Goal: Information Seeking & Learning: Learn about a topic

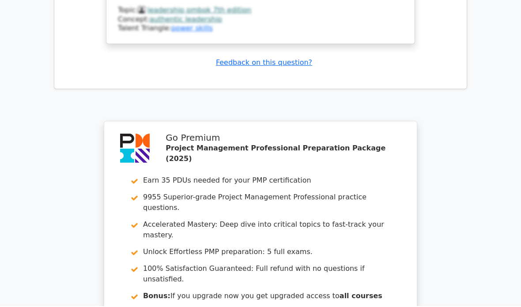
scroll to position [3052, 0]
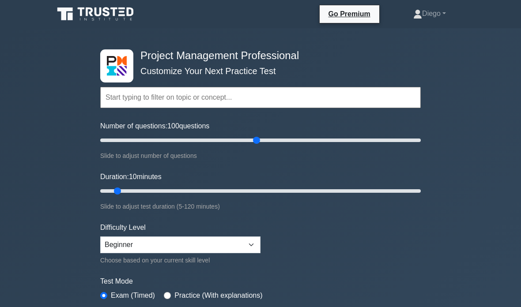
type input "100"
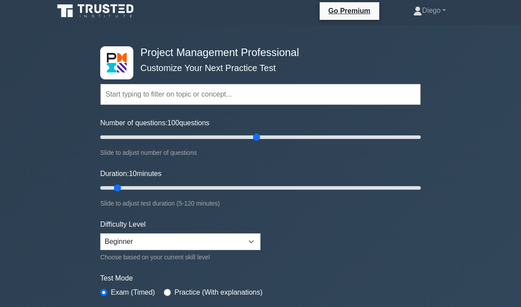
scroll to position [8, 0]
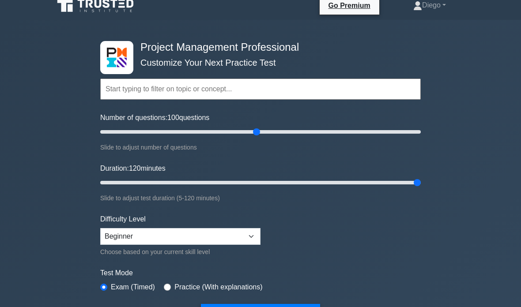
type input "120"
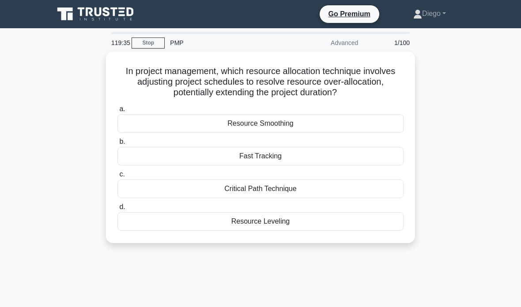
click at [333, 225] on div "Resource Leveling" at bounding box center [260, 221] width 286 height 19
click at [117, 210] on input "d. Resource Leveling" at bounding box center [117, 207] width 0 height 6
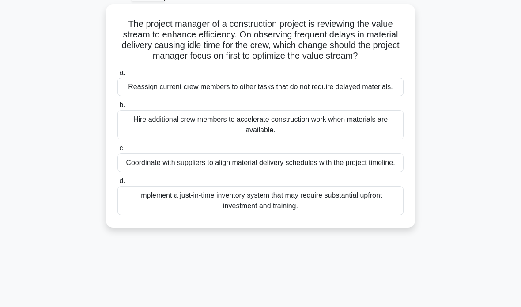
scroll to position [51, 0]
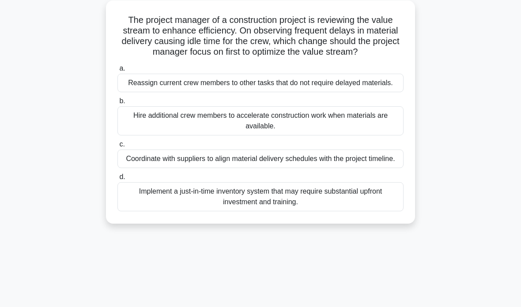
click at [133, 168] on div "Coordinate with suppliers to align material delivery schedules with the project…" at bounding box center [260, 159] width 286 height 19
click at [117, 147] on input "c. Coordinate with suppliers to align material delivery schedules with the proj…" at bounding box center [117, 145] width 0 height 6
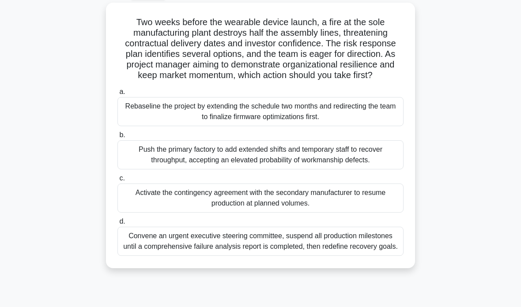
scroll to position [49, 0]
click at [377, 212] on div "Activate the contingency agreement with the secondary manufacturer to resume pr…" at bounding box center [260, 197] width 286 height 29
click at [117, 181] on input "c. Activate the contingency agreement with the secondary manufacturer to resume…" at bounding box center [117, 178] width 0 height 6
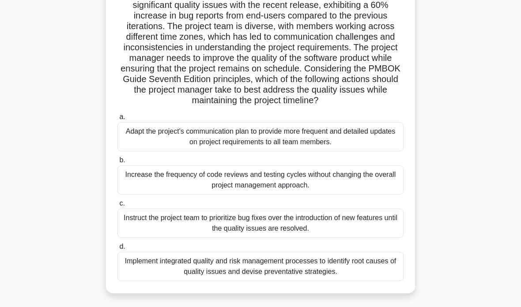
scroll to position [99, 0]
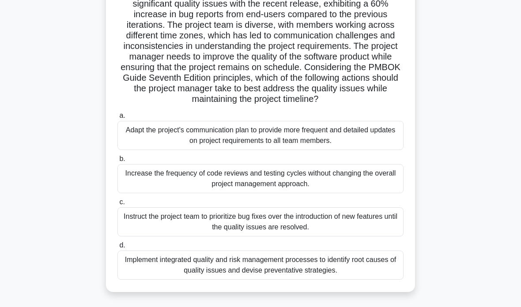
click at [324, 280] on div "Implement integrated quality and risk management processes to identify root cau…" at bounding box center [260, 265] width 286 height 29
click at [117, 248] on input "d. Implement integrated quality and risk management processes to identify root …" at bounding box center [117, 246] width 0 height 6
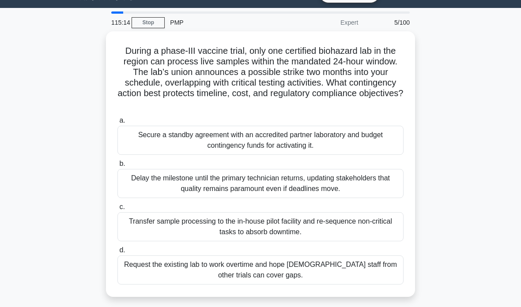
scroll to position [0, 0]
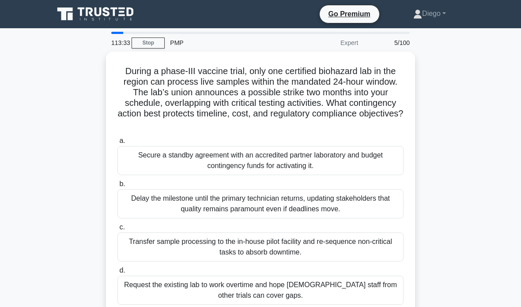
click at [333, 251] on div "Transfer sample processing to the in-house pilot facility and re-sequence non-c…" at bounding box center [260, 247] width 286 height 29
click at [117, 230] on input "c. Transfer sample processing to the in-house pilot facility and re-sequence no…" at bounding box center [117, 228] width 0 height 6
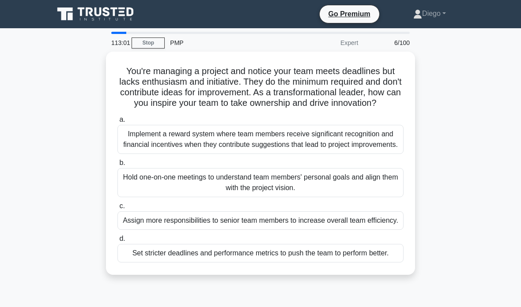
click at [372, 197] on div "Hold one-on-one meetings to understand team members' personal goals and align t…" at bounding box center [260, 182] width 286 height 29
click at [117, 166] on input "b. Hold one-on-one meetings to understand team members' personal goals and alig…" at bounding box center [117, 163] width 0 height 6
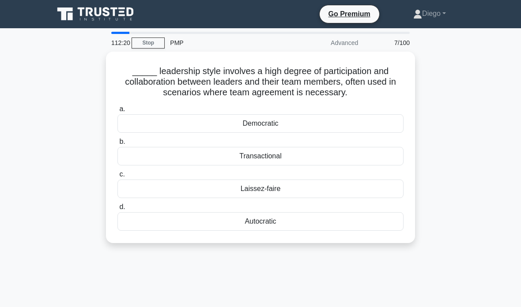
click at [358, 123] on div "Democratic" at bounding box center [260, 123] width 286 height 19
click at [117, 112] on input "a. Democratic" at bounding box center [117, 109] width 0 height 6
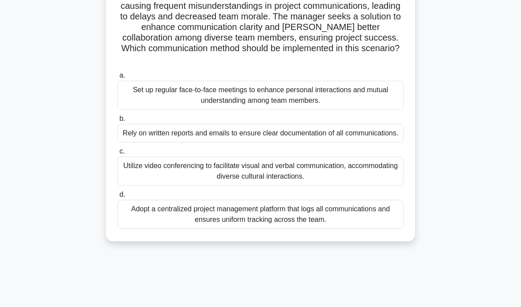
scroll to position [92, 0]
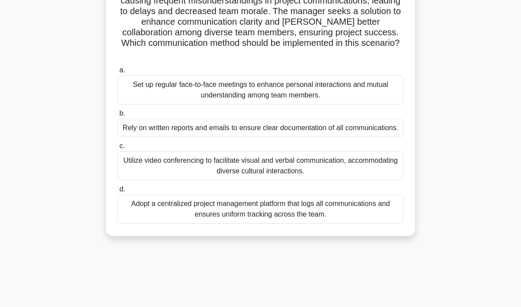
click at [373, 99] on div "Set up regular face-to-face meetings to enhance personal interactions and mutua…" at bounding box center [260, 89] width 286 height 29
click at [117, 73] on input "a. Set up regular face-to-face meetings to enhance personal interactions and mu…" at bounding box center [117, 71] width 0 height 6
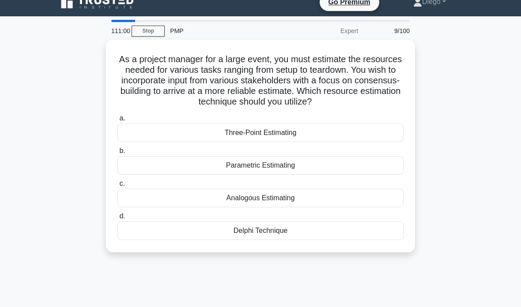
scroll to position [0, 0]
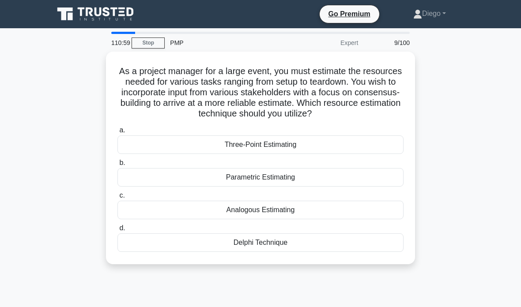
click at [144, 41] on link "Stop" at bounding box center [147, 43] width 33 height 11
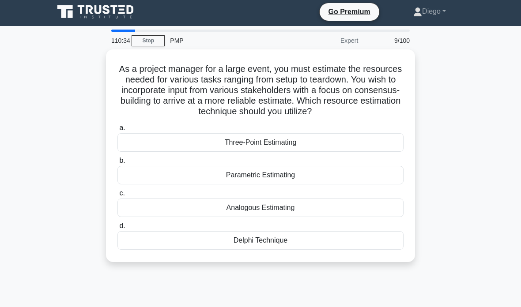
scroll to position [4, 0]
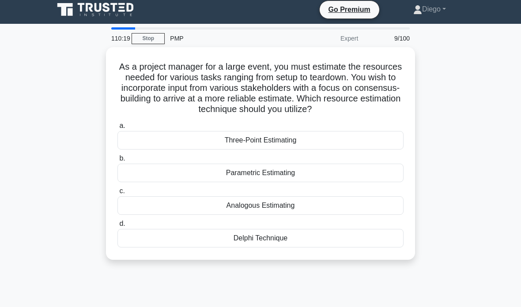
click at [333, 215] on div "Analogous Estimating" at bounding box center [260, 205] width 286 height 19
click at [117, 194] on input "c. Analogous Estimating" at bounding box center [117, 191] width 0 height 6
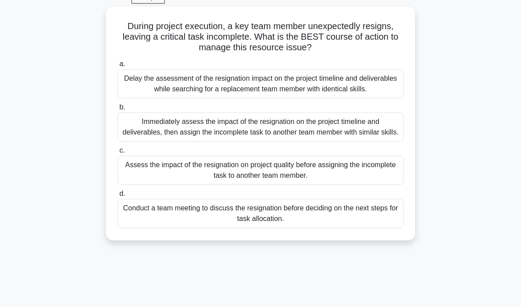
scroll to position [45, 0]
click at [379, 142] on div "Immediately assess the impact of the resignation on the project timeline and de…" at bounding box center [260, 127] width 286 height 29
click at [117, 110] on input "b. Immediately assess the impact of the resignation on the project timeline and…" at bounding box center [117, 108] width 0 height 6
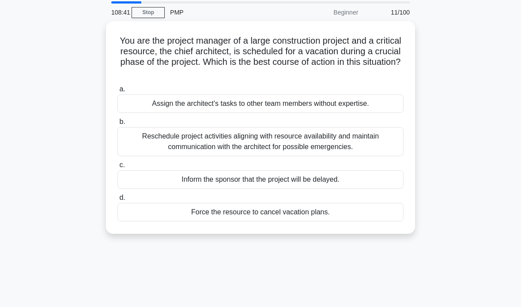
scroll to position [32, 0]
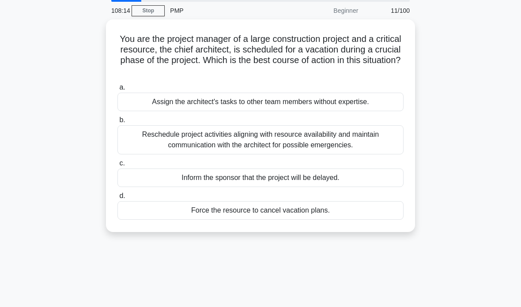
click at [388, 147] on div "Reschedule project activities aligning with resource availability and maintain …" at bounding box center [260, 139] width 286 height 29
click at [117, 123] on input "b. Reschedule project activities aligning with resource availability and mainta…" at bounding box center [117, 120] width 0 height 6
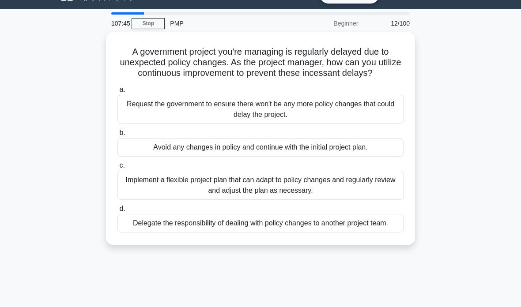
scroll to position [19, 0]
click at [380, 200] on div "Implement a flexible project plan that can adapt to policy changes and regularl…" at bounding box center [260, 185] width 286 height 29
click at [117, 169] on input "c. Implement a flexible project plan that can adapt to policy changes and regul…" at bounding box center [117, 166] width 0 height 6
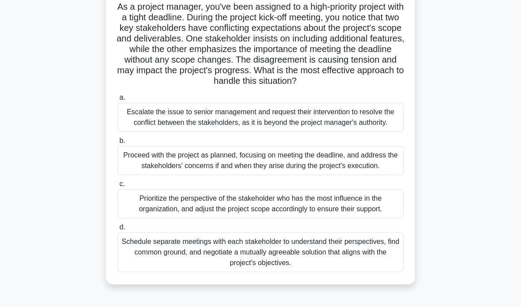
scroll to position [79, 0]
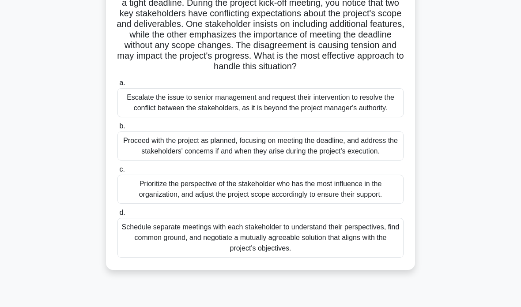
click at [335, 258] on div "Schedule separate meetings with each stakeholder to understand their perspectiv…" at bounding box center [260, 238] width 286 height 40
click at [117, 216] on input "d. Schedule separate meetings with each stakeholder to understand their perspec…" at bounding box center [117, 213] width 0 height 6
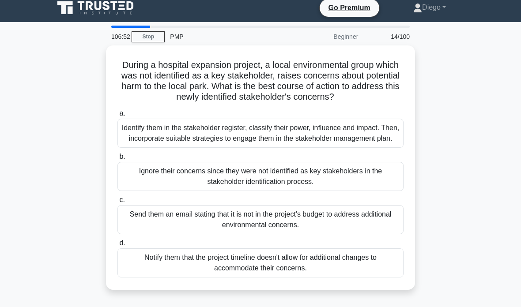
scroll to position [8, 0]
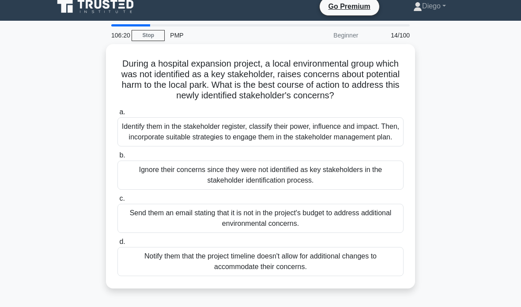
click at [356, 145] on div "Identify them in the stakeholder register, classify their power, influence and …" at bounding box center [260, 131] width 286 height 29
click at [117, 115] on input "a. Identify them in the stakeholder register, classify their power, influence a…" at bounding box center [117, 112] width 0 height 6
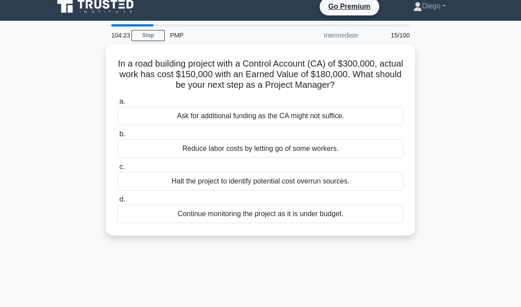
click at [360, 125] on div "Ask for additional funding as the CA might not suffice." at bounding box center [260, 116] width 286 height 19
click at [117, 105] on input "a. Ask for additional funding as the CA might not suffice." at bounding box center [117, 102] width 0 height 6
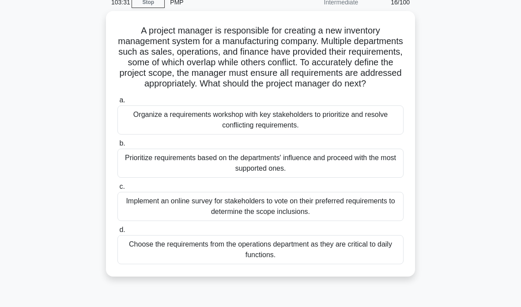
scroll to position [40, 0]
click at [336, 135] on div "Organize a requirements workshop with key stakeholders to prioritize and resolv…" at bounding box center [260, 120] width 286 height 29
click at [117, 104] on input "a. Organize a requirements workshop with key stakeholders to prioritize and res…" at bounding box center [117, 101] width 0 height 6
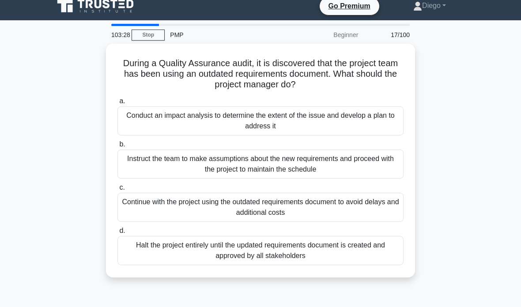
scroll to position [0, 0]
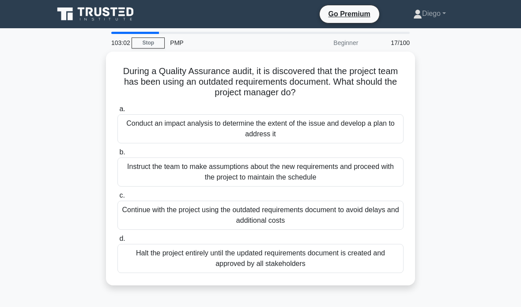
click at [358, 124] on div "Conduct an impact analysis to determine the extent of the issue and develop a p…" at bounding box center [260, 128] width 286 height 29
click at [117, 112] on input "a. Conduct an impact analysis to determine the extent of the issue and develop …" at bounding box center [117, 109] width 0 height 6
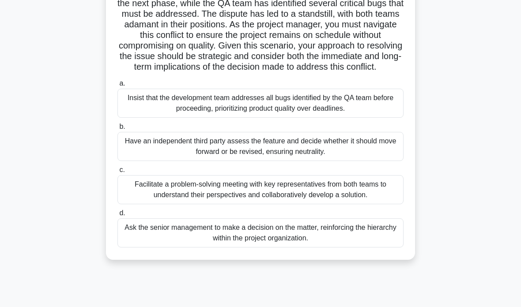
scroll to position [111, 0]
click at [379, 204] on div "Facilitate a problem-solving meeting with key representatives from both teams t…" at bounding box center [260, 189] width 286 height 29
click at [117, 173] on input "c. Facilitate a problem-solving meeting with key representatives from both team…" at bounding box center [117, 170] width 0 height 6
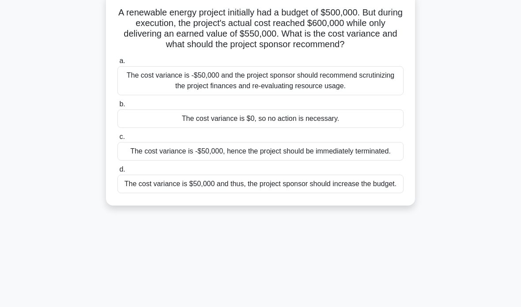
scroll to position [57, 0]
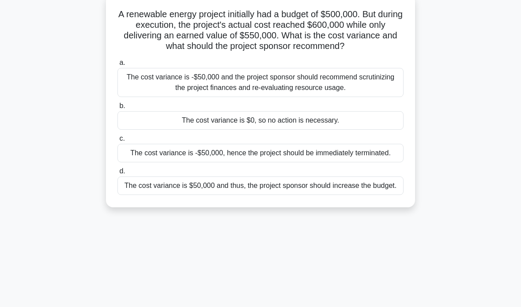
click at [373, 95] on div "The cost variance is -$50,000 and the project sponsor should recommend scrutini…" at bounding box center [260, 82] width 286 height 29
click at [117, 66] on input "a. The cost variance is -$50,000 and the project sponsor should recommend scrut…" at bounding box center [117, 63] width 0 height 6
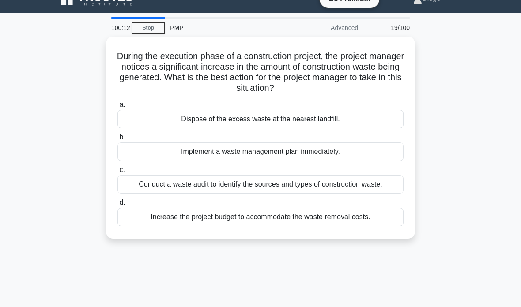
scroll to position [16, 0]
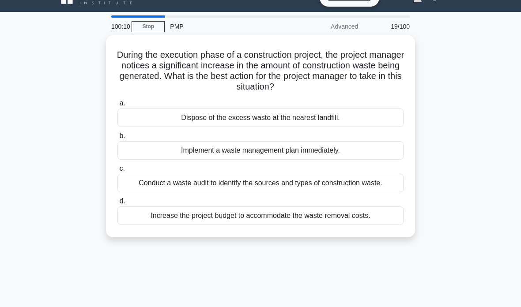
click at [378, 190] on div "Conduct a waste audit to identify the sources and types of construction waste." at bounding box center [260, 183] width 286 height 19
click at [117, 172] on input "c. Conduct a waste audit to identify the sources and types of construction wast…" at bounding box center [117, 169] width 0 height 6
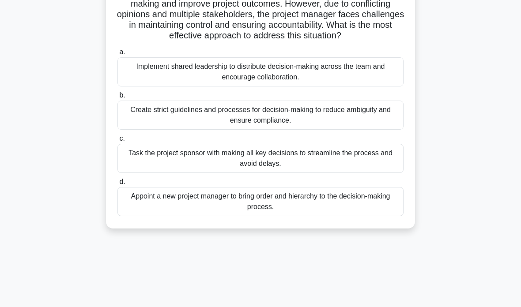
scroll to position [90, 0]
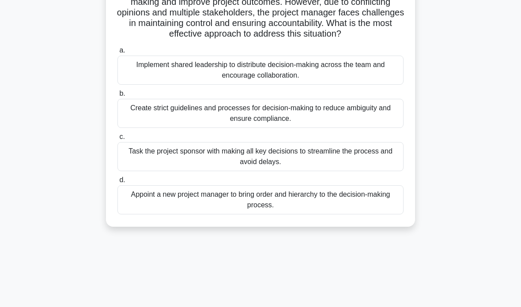
click at [378, 120] on div "Create strict guidelines and processes for decision-making to reduce ambiguity …" at bounding box center [260, 113] width 286 height 29
click at [117, 97] on input "b. Create strict guidelines and processes for decision-making to reduce ambigui…" at bounding box center [117, 94] width 0 height 6
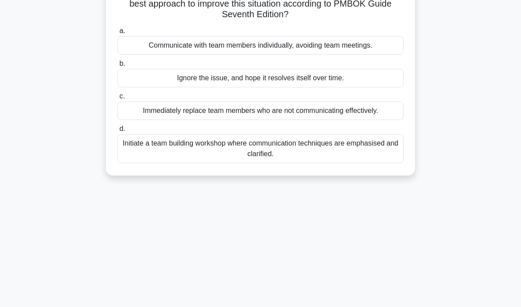
scroll to position [89, 0]
click at [378, 162] on div "Initiate a team building workshop where communication techniques are emphasised…" at bounding box center [260, 148] width 286 height 29
click at [117, 132] on input "d. Initiate a team building workshop where communication techniques are emphasi…" at bounding box center [117, 129] width 0 height 6
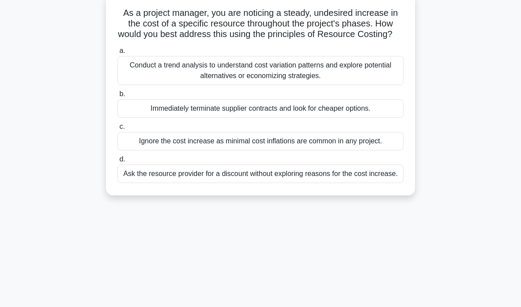
scroll to position [61, 0]
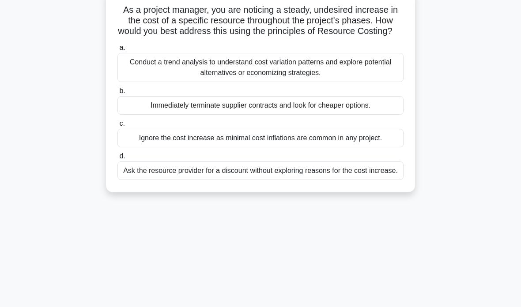
click at [377, 80] on div "Conduct a trend analysis to understand cost variation patterns and explore pote…" at bounding box center [260, 67] width 286 height 29
click at [117, 51] on input "a. Conduct a trend analysis to understand cost variation patterns and explore p…" at bounding box center [117, 48] width 0 height 6
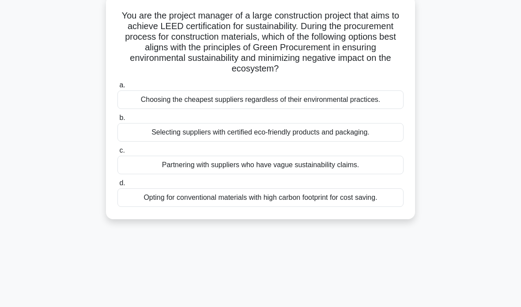
scroll to position [58, 0]
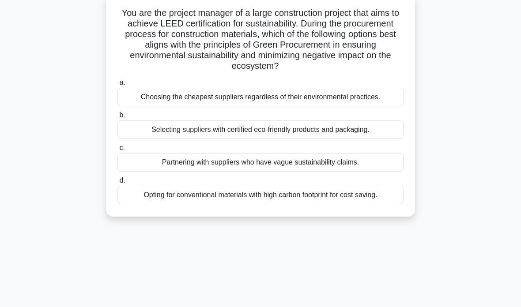
click at [386, 129] on div "Selecting suppliers with certified eco-friendly products and packaging." at bounding box center [260, 129] width 286 height 19
click at [117, 118] on input "b. Selecting suppliers with certified eco-friendly products and packaging." at bounding box center [117, 116] width 0 height 6
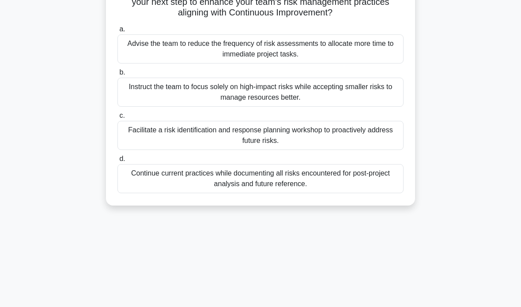
scroll to position [101, 0]
click at [386, 144] on div "Facilitate a risk identification and response planning workshop to proactively …" at bounding box center [260, 134] width 286 height 29
click at [117, 118] on input "c. Facilitate a risk identification and response planning workshop to proactive…" at bounding box center [117, 116] width 0 height 6
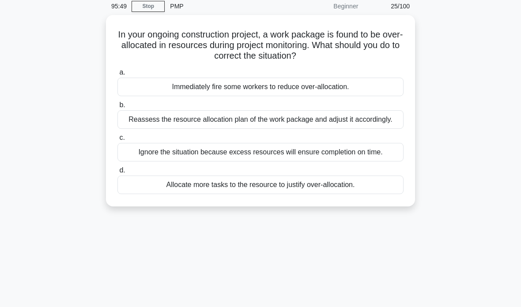
scroll to position [37, 0]
click at [384, 124] on div "Reassess the resource allocation plan of the work package and adjust it accordi…" at bounding box center [260, 119] width 286 height 19
click at [117, 108] on input "b. Reassess the resource allocation plan of the work package and adjust it acco…" at bounding box center [117, 105] width 0 height 6
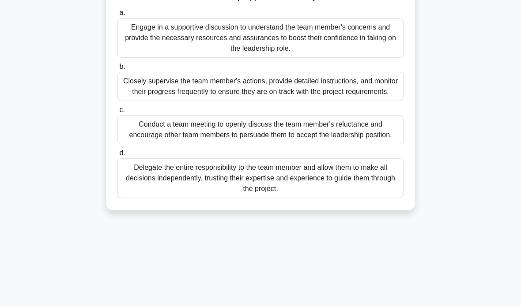
scroll to position [107, 0]
click at [148, 47] on div "Engage in a supportive discussion to understand the team member's concerns and …" at bounding box center [260, 38] width 286 height 40
click at [117, 15] on input "a. Engage in a supportive discussion to understand the team member's concerns a…" at bounding box center [117, 13] width 0 height 6
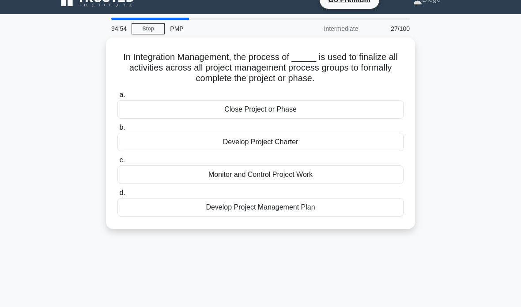
scroll to position [15, 0]
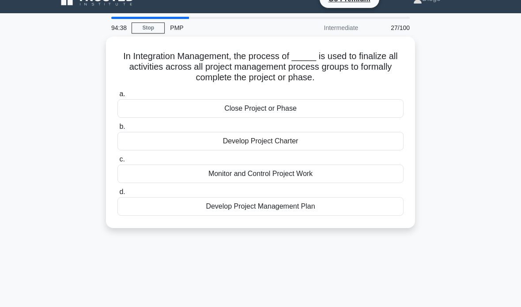
click at [386, 110] on div "Close Project or Phase" at bounding box center [260, 108] width 286 height 19
click at [117, 97] on input "a. Close Project or Phase" at bounding box center [117, 94] width 0 height 6
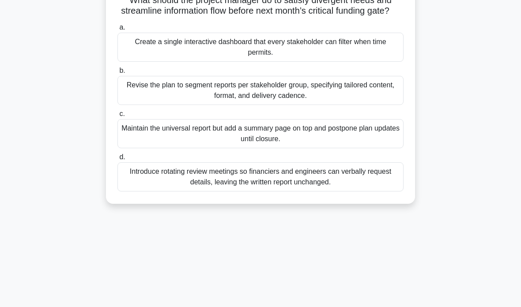
scroll to position [140, 0]
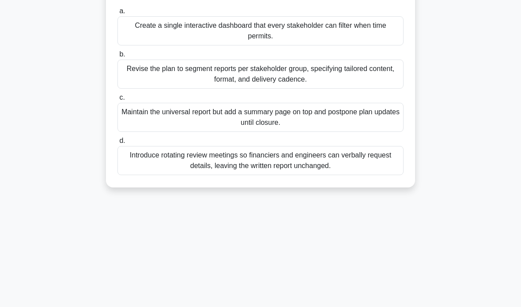
click at [373, 85] on div "Revise the plan to segment reports per stakeholder group, specifying tailored c…" at bounding box center [260, 74] width 286 height 29
click at [117, 57] on input "b. Revise the plan to segment reports per stakeholder group, specifying tailore…" at bounding box center [117, 55] width 0 height 6
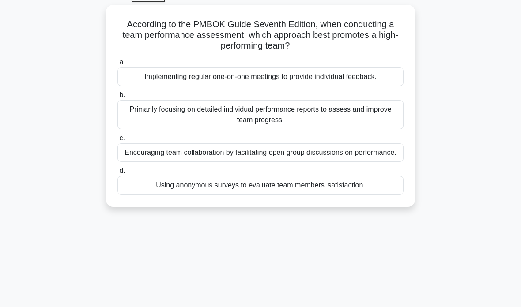
scroll to position [41, 0]
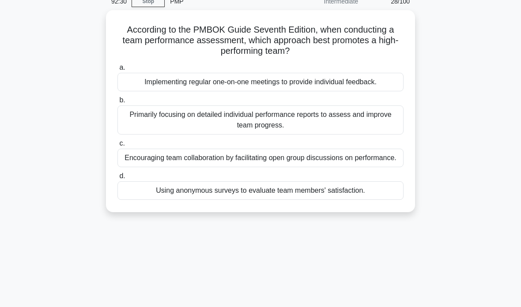
click at [381, 126] on div "Primarily focusing on detailed individual performance reports to assess and imp…" at bounding box center [260, 119] width 286 height 29
click at [117, 103] on input "b. Primarily focusing on detailed individual performance reports to assess and …" at bounding box center [117, 101] width 0 height 6
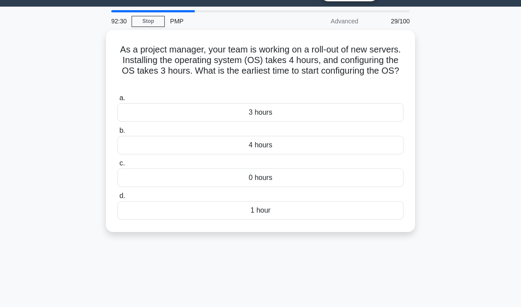
scroll to position [0, 0]
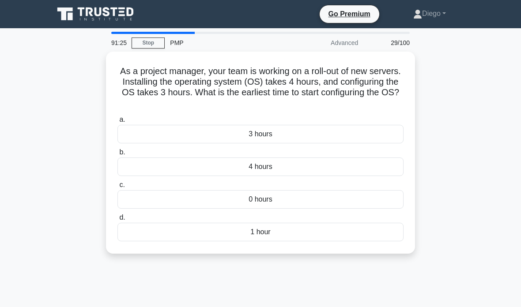
click at [359, 233] on div "1 hour" at bounding box center [260, 232] width 286 height 19
click at [117, 221] on input "d. 1 hour" at bounding box center [117, 218] width 0 height 6
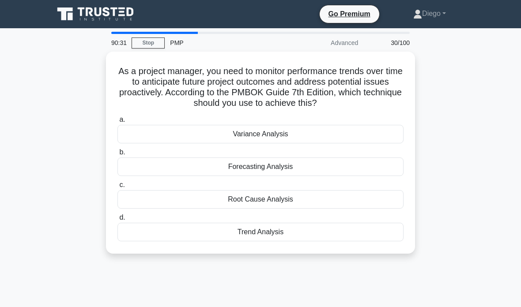
click at [360, 232] on div "Trend Analysis" at bounding box center [260, 232] width 286 height 19
click at [117, 221] on input "d. Trend Analysis" at bounding box center [117, 218] width 0 height 6
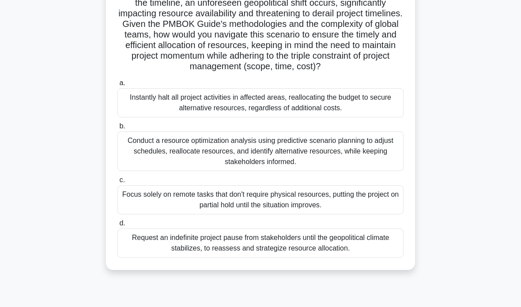
scroll to position [134, 0]
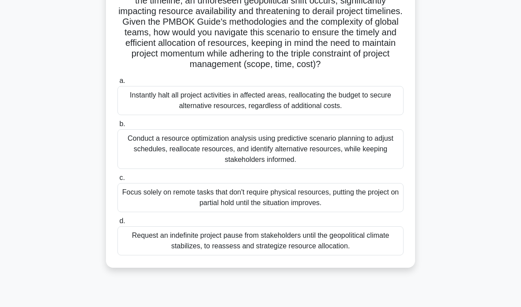
click at [308, 164] on div "Conduct a resource optimization analysis using predictive scenario planning to …" at bounding box center [260, 149] width 286 height 40
click at [117, 127] on input "b. Conduct a resource optimization analysis using predictive scenario planning …" at bounding box center [117, 124] width 0 height 6
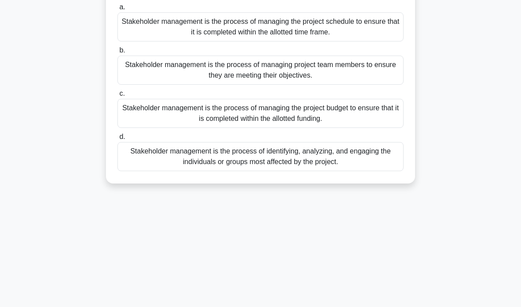
scroll to position [0, 0]
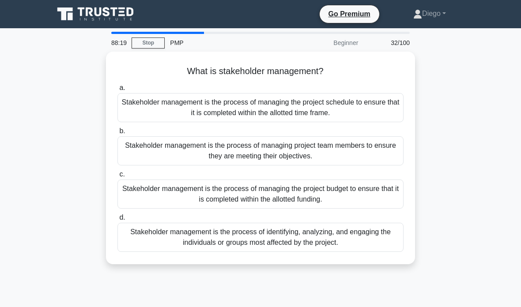
click at [342, 240] on div "Stakeholder management is the process of identifying, analyzing, and engaging t…" at bounding box center [260, 237] width 286 height 29
click at [117, 221] on input "d. Stakeholder management is the process of identifying, analyzing, and engagin…" at bounding box center [117, 218] width 0 height 6
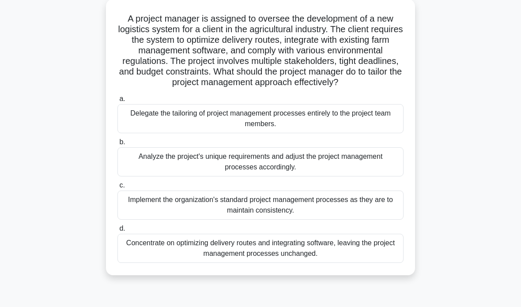
scroll to position [53, 0]
click at [350, 173] on div "Analyze the project's unique requirements and adjust the project management pro…" at bounding box center [260, 161] width 286 height 29
click at [117, 145] on input "b. Analyze the project's unique requirements and adjust the project management …" at bounding box center [117, 142] width 0 height 6
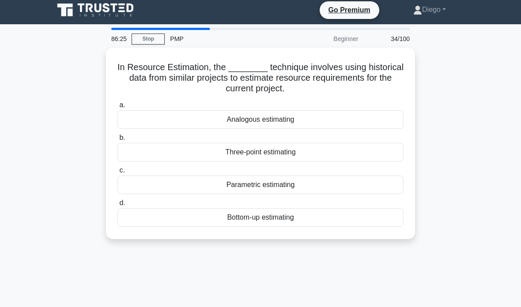
scroll to position [0, 0]
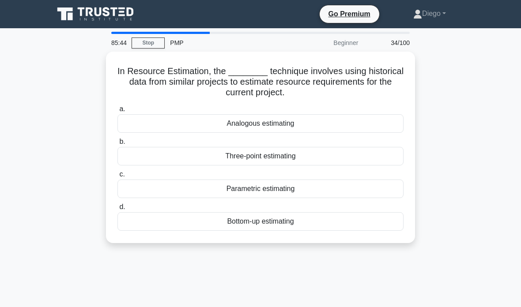
click at [150, 123] on div "Analogous estimating" at bounding box center [260, 123] width 286 height 19
click at [117, 112] on input "a. Analogous estimating" at bounding box center [117, 109] width 0 height 6
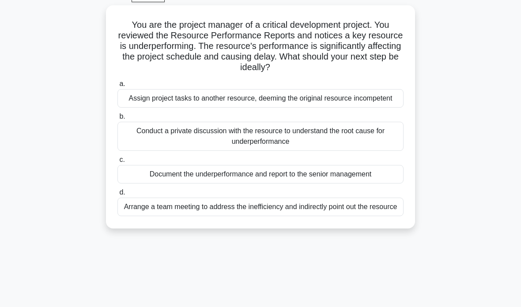
scroll to position [48, 0]
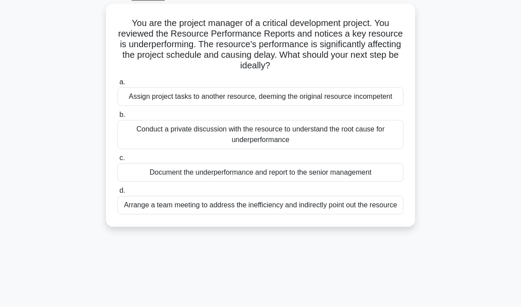
click at [139, 143] on div "Conduct a private discussion with the resource to understand the root cause for…" at bounding box center [260, 134] width 286 height 29
click at [117, 118] on input "b. Conduct a private discussion with the resource to understand the root cause …" at bounding box center [117, 115] width 0 height 6
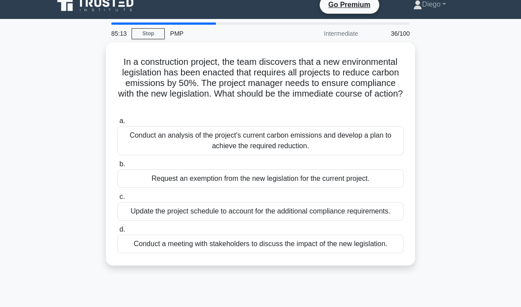
scroll to position [0, 0]
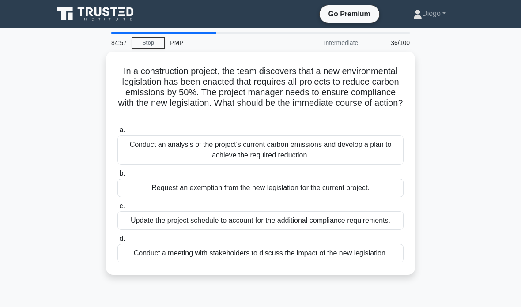
click at [149, 45] on link "Stop" at bounding box center [147, 43] width 33 height 11
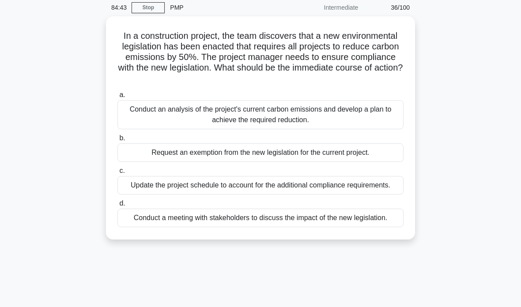
scroll to position [21, 0]
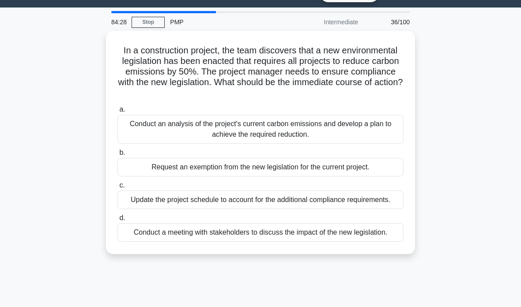
click at [378, 129] on div "Conduct an analysis of the project's current carbon emissions and develop a pla…" at bounding box center [260, 129] width 286 height 29
click at [117, 113] on input "a. Conduct an analysis of the project's current carbon emissions and develop a …" at bounding box center [117, 110] width 0 height 6
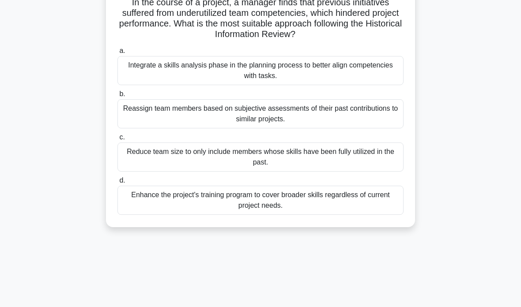
scroll to position [77, 0]
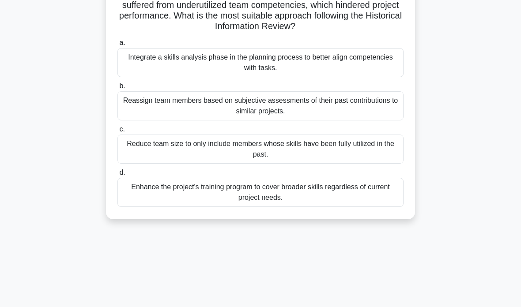
click at [143, 65] on div "Integrate a skills analysis phase in the planning process to better align compe…" at bounding box center [260, 62] width 286 height 29
click at [117, 46] on input "a. Integrate a skills analysis phase in the planning process to better align co…" at bounding box center [117, 43] width 0 height 6
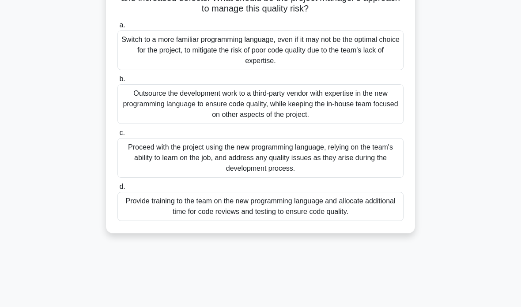
scroll to position [121, 0]
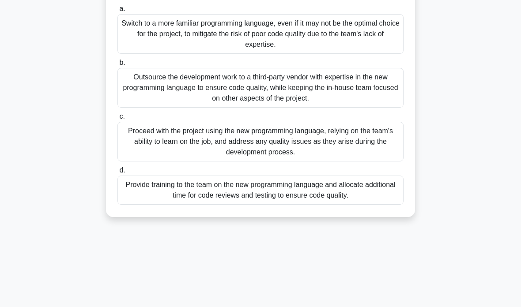
click at [383, 203] on div "Provide training to the team on the new programming language and allocate addit…" at bounding box center [260, 190] width 286 height 29
click at [117, 173] on input "d. Provide training to the team on the new programming language and allocate ad…" at bounding box center [117, 171] width 0 height 6
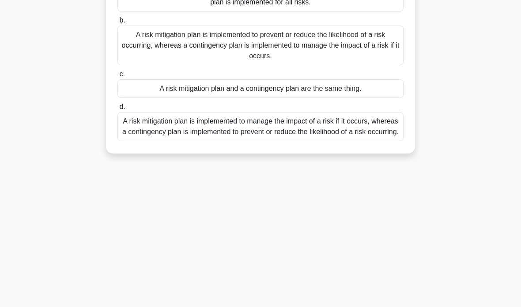
click at [486, 109] on main "82:55 Stop PMP Intermediate 38/100 What is the difference between a risk mitiga…" at bounding box center [260, 131] width 521 height 448
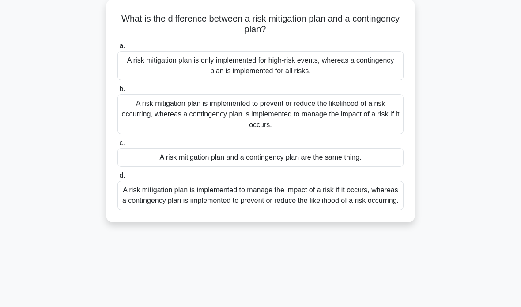
scroll to position [64, 0]
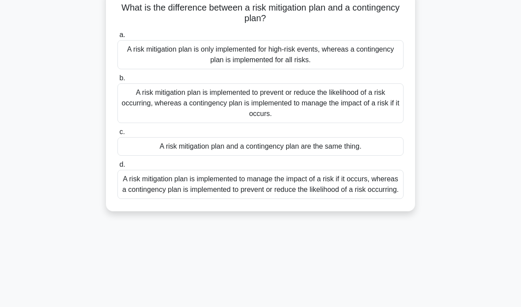
click at [384, 108] on div "A risk mitigation plan is implemented to prevent or reduce the likelihood of a …" at bounding box center [260, 103] width 286 height 40
click at [117, 81] on input "b. A risk mitigation plan is implemented to prevent or reduce the likelihood of…" at bounding box center [117, 78] width 0 height 6
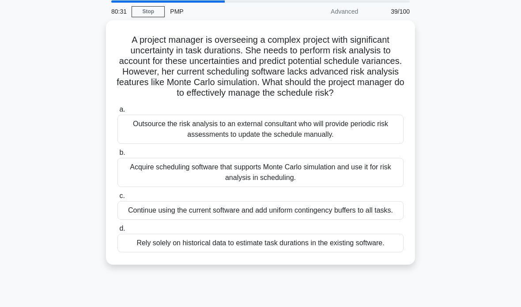
scroll to position [28, 0]
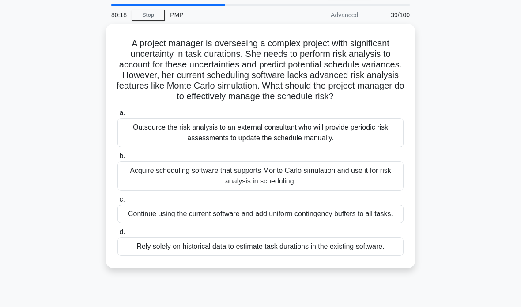
click at [371, 190] on div "Acquire scheduling software that supports Monte Carlo simulation and use it for…" at bounding box center [260, 175] width 286 height 29
click at [117, 159] on input "b. Acquire scheduling software that supports Monte Carlo simulation and use it …" at bounding box center [117, 157] width 0 height 6
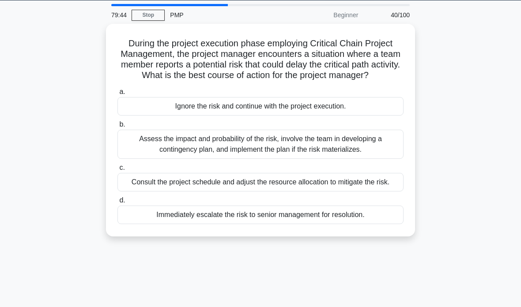
click at [377, 157] on div "Assess the impact and probability of the risk, involve the team in developing a…" at bounding box center [260, 144] width 286 height 29
click at [117, 128] on input "b. Assess the impact and probability of the risk, involve the team in developin…" at bounding box center [117, 125] width 0 height 6
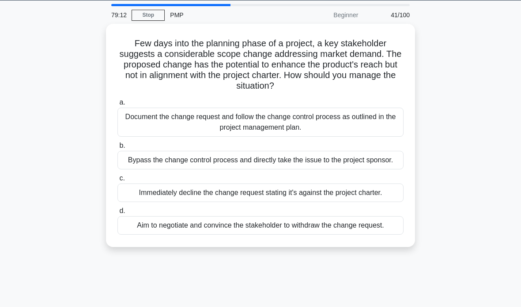
click at [365, 116] on div "Document the change request and follow the change control process as outlined i…" at bounding box center [260, 122] width 286 height 29
click at [117, 105] on input "a. Document the change request and follow the change control process as outline…" at bounding box center [117, 103] width 0 height 6
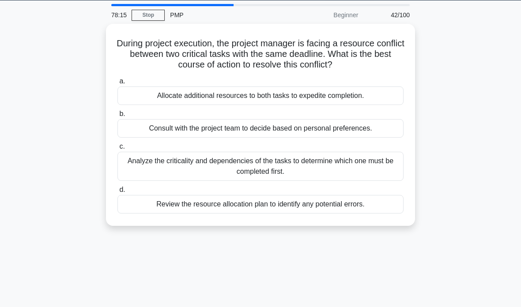
click at [393, 181] on div "Analyze the criticality and dependencies of the tasks to determine which one mu…" at bounding box center [260, 166] width 286 height 29
click at [117, 150] on input "c. Analyze the criticality and dependencies of the tasks to determine which one…" at bounding box center [117, 147] width 0 height 6
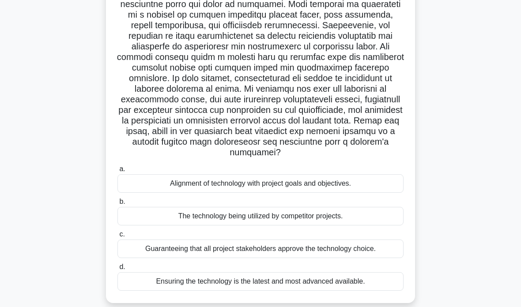
scroll to position [138, 0]
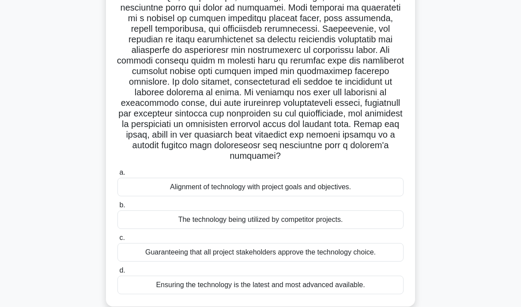
click at [381, 196] on div "Alignment of technology with project goals and objectives." at bounding box center [260, 187] width 286 height 19
click at [117, 176] on input "a. Alignment of technology with project goals and objectives." at bounding box center [117, 173] width 0 height 6
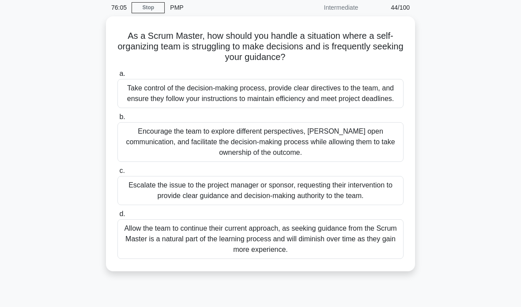
scroll to position [48, 0]
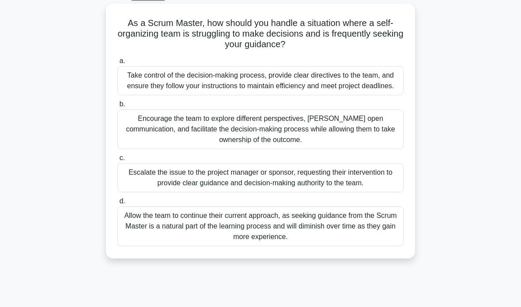
click at [144, 143] on div "Encourage the team to explore different perspectives, foster open communication…" at bounding box center [260, 129] width 286 height 40
click at [117, 107] on input "b. Encourage the team to explore different perspectives, foster open communicat…" at bounding box center [117, 104] width 0 height 6
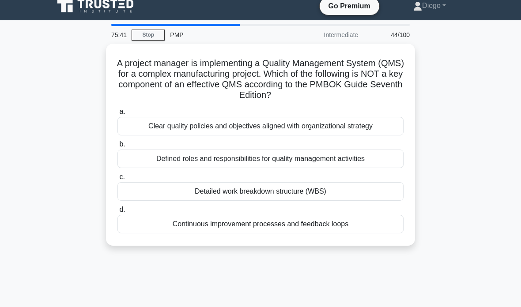
scroll to position [0, 0]
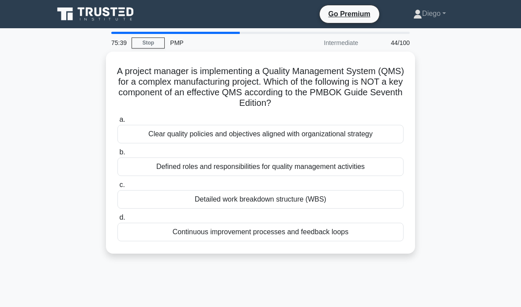
click at [146, 40] on link "Stop" at bounding box center [147, 43] width 33 height 11
click at [146, 43] on link "Stop" at bounding box center [147, 43] width 33 height 11
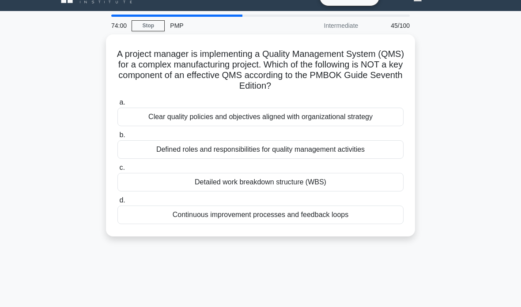
click at [383, 184] on div "Detailed work breakdown structure (WBS)" at bounding box center [260, 182] width 286 height 19
click at [117, 171] on input "c. Detailed work breakdown structure (WBS)" at bounding box center [117, 168] width 0 height 6
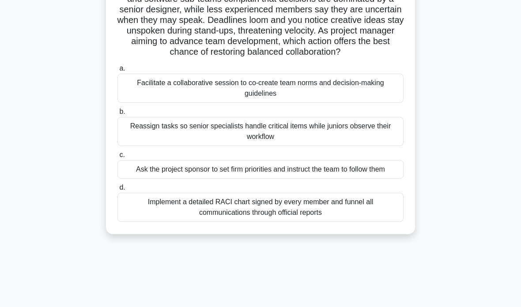
scroll to position [83, 0]
click at [360, 103] on div "Facilitate a collaborative session to co-create team norms and decision-making …" at bounding box center [260, 88] width 286 height 29
click at [117, 71] on input "a. Facilitate a collaborative session to co-create team norms and decision-maki…" at bounding box center [117, 69] width 0 height 6
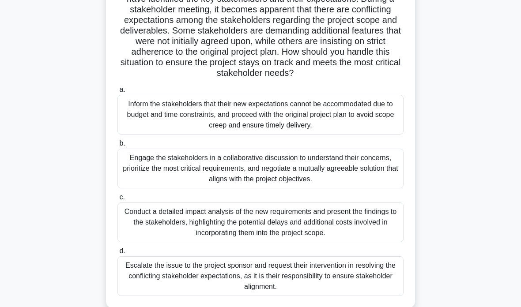
click at [359, 108] on div "Inform the stakeholders that their new expectations cannot be accommodated due …" at bounding box center [260, 115] width 286 height 40
click at [117, 93] on input "a. Inform the stakeholders that their new expectations cannot be accommodated d…" at bounding box center [117, 90] width 0 height 6
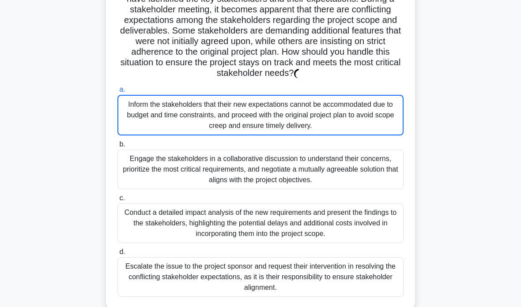
click at [455, 132] on div "As the project manager for a new software development project, you have identif…" at bounding box center [261, 144] width 424 height 351
click at [354, 79] on h5 "As the project manager for a new software development project, you have identif…" at bounding box center [260, 31] width 288 height 96
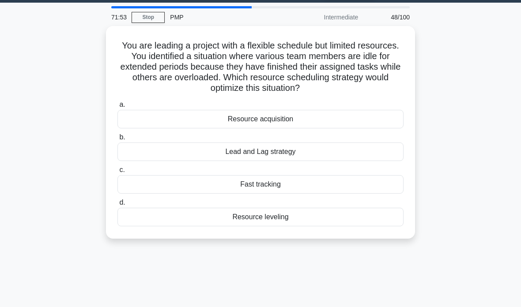
scroll to position [11, 0]
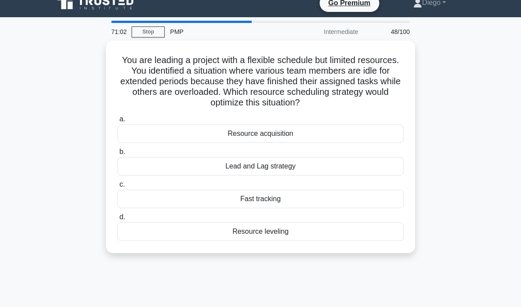
click at [367, 234] on div "Resource leveling" at bounding box center [260, 231] width 286 height 19
click at [117, 220] on input "d. Resource leveling" at bounding box center [117, 217] width 0 height 6
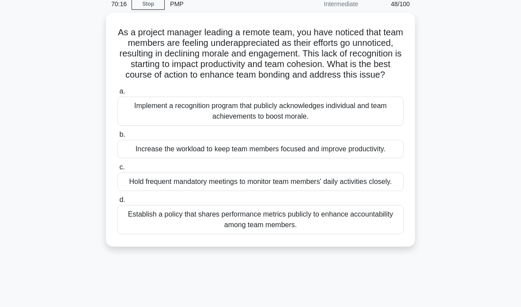
scroll to position [39, 0]
click at [370, 124] on div "Implement a recognition program that publicly acknowledges individual and team …" at bounding box center [260, 111] width 286 height 29
click at [117, 94] on input "a. Implement a recognition program that publicly acknowledges individual and te…" at bounding box center [117, 92] width 0 height 6
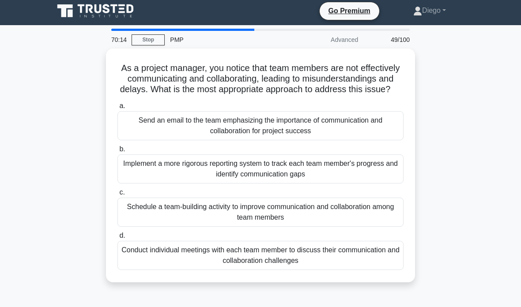
scroll to position [0, 0]
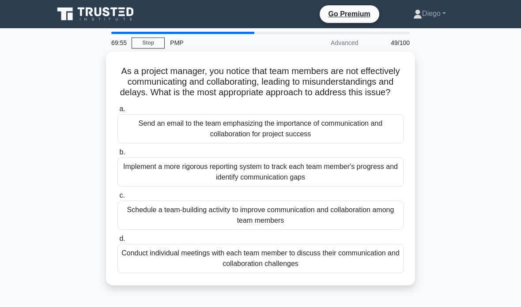
click at [369, 226] on div "Schedule a team-building activity to improve communication and collaboration am…" at bounding box center [260, 215] width 286 height 29
click at [117, 199] on input "c. Schedule a team-building activity to improve communication and collaboration…" at bounding box center [117, 196] width 0 height 6
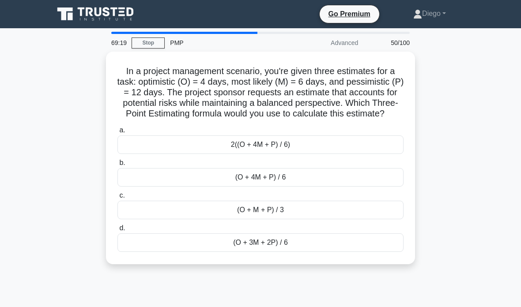
click at [320, 187] on div "(O + 4M + P) / 6" at bounding box center [260, 177] width 286 height 19
click at [117, 166] on input "b. (O + 4M + P) / 6" at bounding box center [117, 163] width 0 height 6
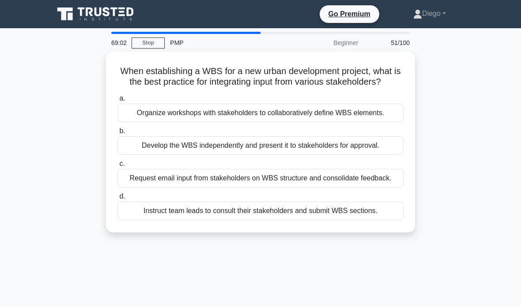
click at [362, 122] on div "Organize workshops with stakeholders to collaboratively define WBS elements." at bounding box center [260, 113] width 286 height 19
click at [117, 101] on input "a. Organize workshops with stakeholders to collaboratively define WBS elements." at bounding box center [117, 99] width 0 height 6
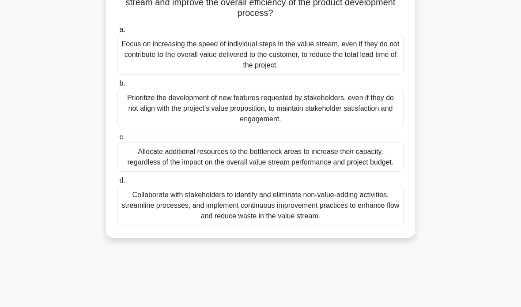
scroll to position [134, 0]
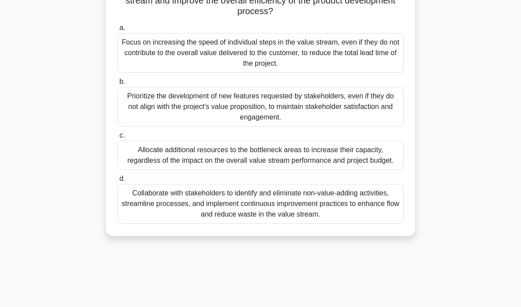
click at [384, 224] on div "Collaborate with stakeholders to identify and eliminate non-value-adding activi…" at bounding box center [260, 204] width 286 height 40
click at [117, 182] on input "d. Collaborate with stakeholders to identify and eliminate non-value-adding act…" at bounding box center [117, 179] width 0 height 6
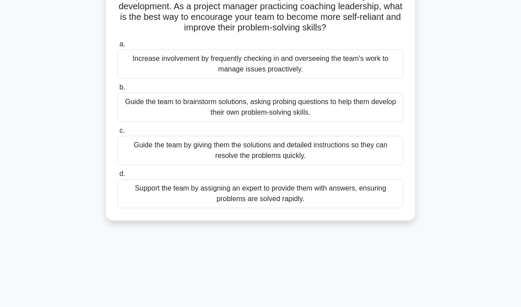
scroll to position [101, 0]
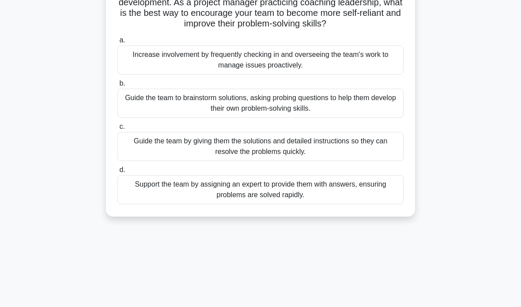
click at [385, 116] on div "Guide the team to brainstorm solutions, asking probing questions to help them d…" at bounding box center [260, 103] width 286 height 29
click at [117, 86] on input "b. Guide the team to brainstorm solutions, asking probing questions to help the…" at bounding box center [117, 84] width 0 height 6
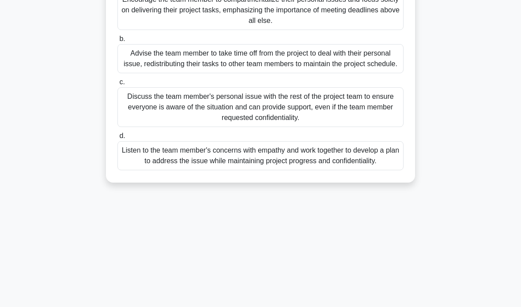
scroll to position [128, 0]
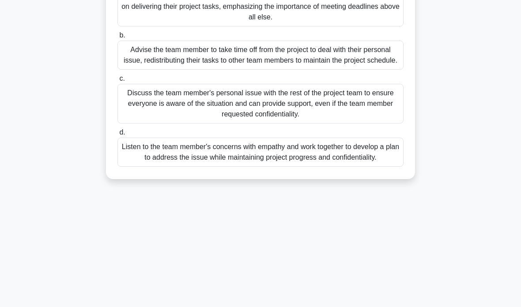
click at [379, 167] on div "Listen to the team member's concerns with empathy and work together to develop …" at bounding box center [260, 152] width 286 height 29
click at [117, 135] on input "d. Listen to the team member's concerns with empathy and work together to devel…" at bounding box center [117, 133] width 0 height 6
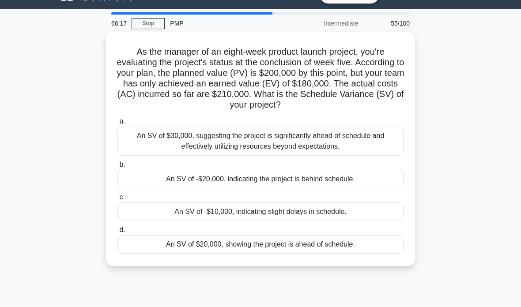
scroll to position [0, 0]
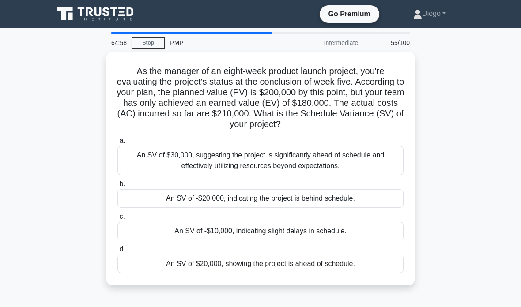
click at [351, 240] on div "An SV of -$10,000, indicating slight delays in schedule." at bounding box center [260, 231] width 286 height 19
click at [117, 220] on input "c. An SV of -$10,000, indicating slight delays in schedule." at bounding box center [117, 217] width 0 height 6
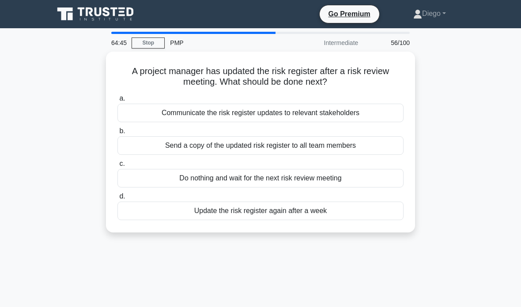
click at [379, 112] on div "Communicate the risk register updates to relevant stakeholders" at bounding box center [260, 113] width 286 height 19
click at [117, 101] on input "a. Communicate the risk register updates to relevant stakeholders" at bounding box center [117, 99] width 0 height 6
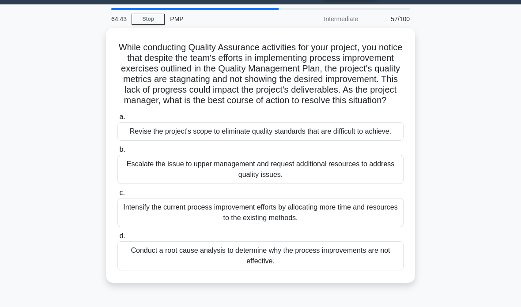
scroll to position [24, 0]
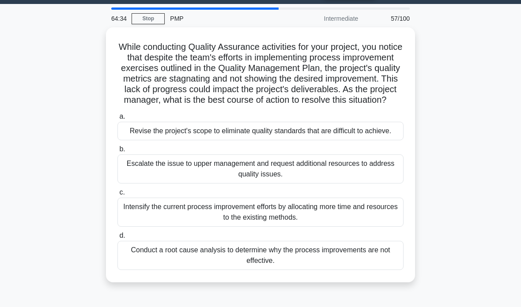
click at [146, 17] on link "Stop" at bounding box center [147, 18] width 33 height 11
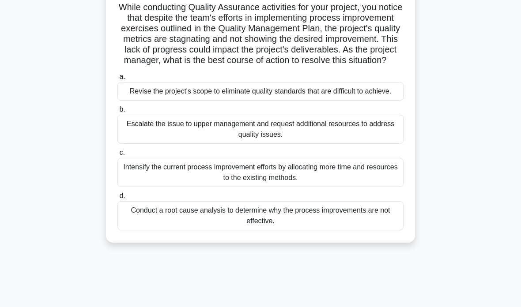
scroll to position [60, 0]
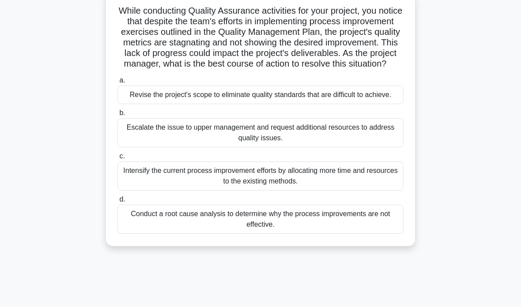
click at [326, 234] on div "Conduct a root cause analysis to determine why the process improvements are not…" at bounding box center [260, 219] width 286 height 29
click at [117, 203] on input "d. Conduct a root cause analysis to determine why the process improvements are …" at bounding box center [117, 200] width 0 height 6
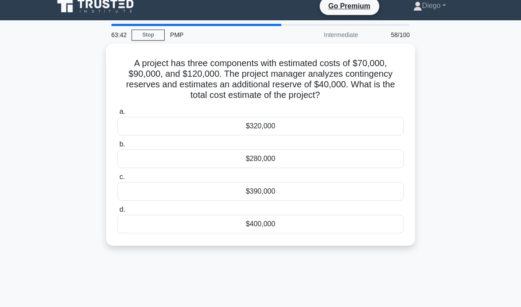
scroll to position [0, 0]
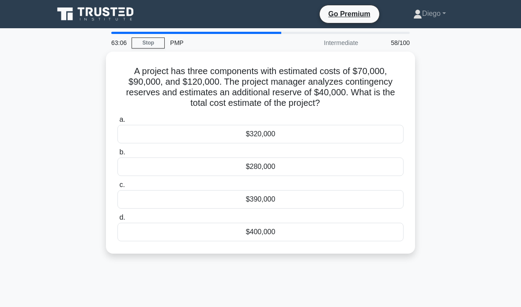
click at [293, 143] on div "$320,000" at bounding box center [260, 134] width 286 height 19
click at [117, 123] on input "a. $320,000" at bounding box center [117, 120] width 0 height 6
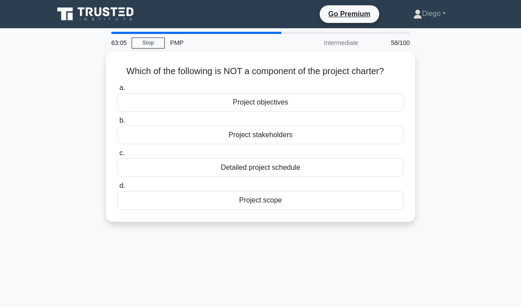
scroll to position [35, 0]
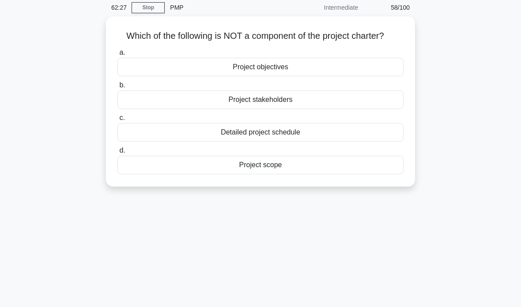
click at [375, 142] on div "Detailed project schedule" at bounding box center [260, 132] width 286 height 19
click at [117, 121] on input "c. Detailed project schedule" at bounding box center [117, 118] width 0 height 6
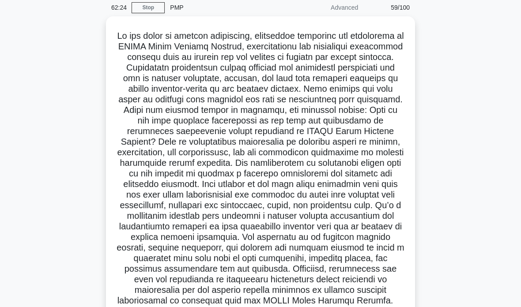
click at [146, 13] on link "Stop" at bounding box center [147, 7] width 33 height 11
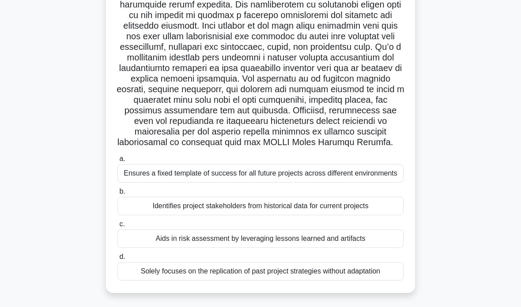
scroll to position [247, 0]
click at [376, 238] on div "Aids in risk assessment by leveraging lessons learned and artifacts" at bounding box center [260, 238] width 286 height 19
click at [117, 227] on input "c. Aids in risk assessment by leveraging lessons learned and artifacts" at bounding box center [117, 224] width 0 height 6
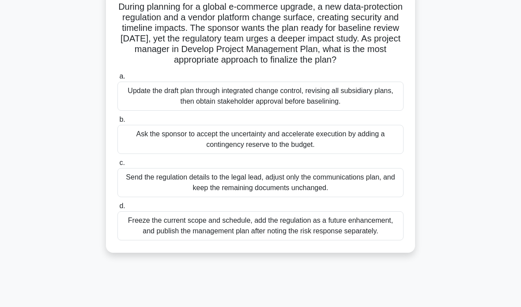
scroll to position [58, 0]
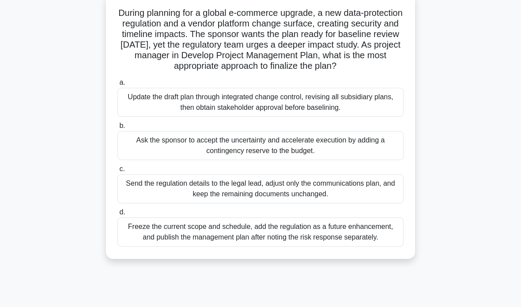
click at [384, 115] on div "Update the draft plan through integrated change control, revising all subsidiar…" at bounding box center [260, 102] width 286 height 29
click at [117, 86] on input "a. Update the draft plan through integrated change control, revising all subsid…" at bounding box center [117, 83] width 0 height 6
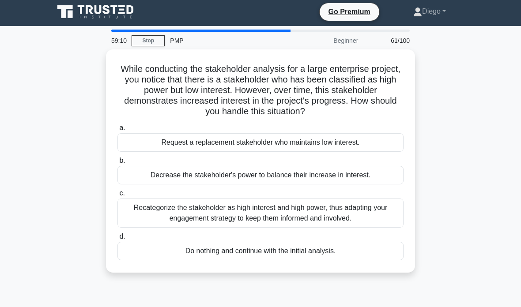
scroll to position [0, 0]
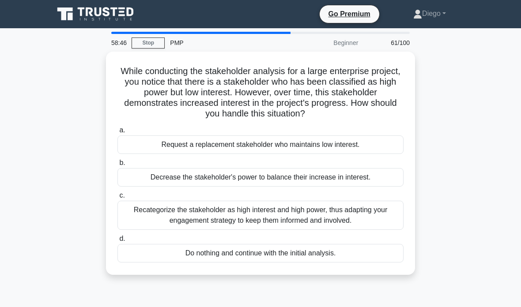
click at [373, 211] on div "Recategorize the stakeholder as high interest and high power, thus adapting you…" at bounding box center [260, 215] width 286 height 29
click at [117, 199] on input "c. Recategorize the stakeholder as high interest and high power, thus adapting …" at bounding box center [117, 196] width 0 height 6
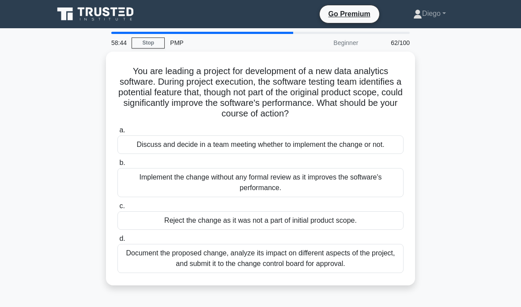
click at [148, 44] on link "Stop" at bounding box center [147, 43] width 33 height 11
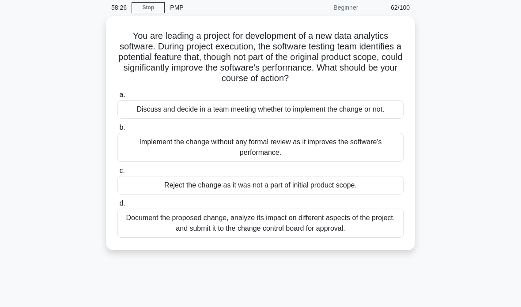
scroll to position [22, 0]
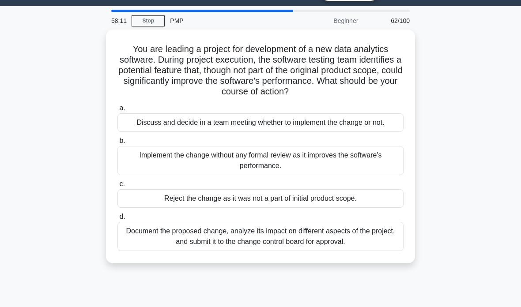
click at [365, 251] on div "Document the proposed change, analyze its impact on different aspects of the pr…" at bounding box center [260, 236] width 286 height 29
click at [117, 220] on input "d. Document the proposed change, analyze its impact on different aspects of the…" at bounding box center [117, 217] width 0 height 6
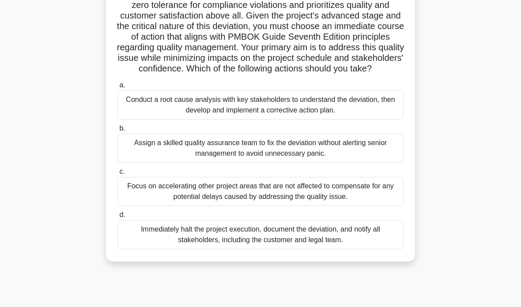
scroll to position [134, 0]
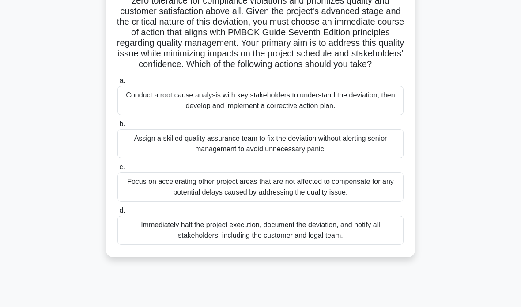
click at [167, 115] on div "Conduct a root cause analysis with key stakeholders to understand the deviation…" at bounding box center [260, 100] width 286 height 29
click at [117, 84] on input "a. Conduct a root cause analysis with key stakeholders to understand the deviat…" at bounding box center [117, 81] width 0 height 6
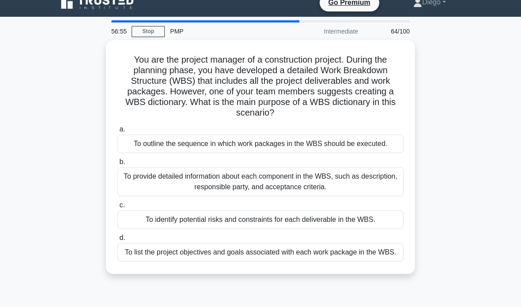
scroll to position [0, 0]
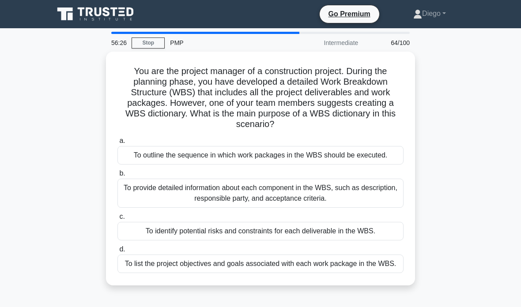
click at [385, 208] on div "To provide detailed information about each component in the WBS, such as descri…" at bounding box center [260, 193] width 286 height 29
click at [117, 176] on input "b. To provide detailed information about each component in the WBS, such as des…" at bounding box center [117, 174] width 0 height 6
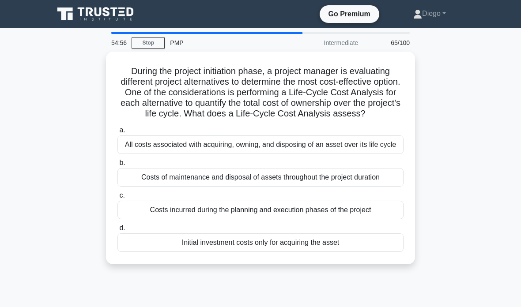
click at [388, 219] on div "Costs incurred during the planning and execution phases of the project" at bounding box center [260, 210] width 286 height 19
click at [117, 199] on input "c. Costs incurred during the planning and execution phases of the project" at bounding box center [117, 196] width 0 height 6
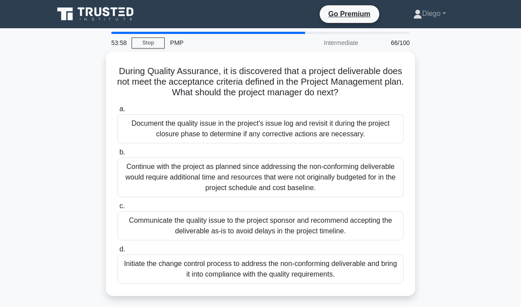
click at [367, 282] on div "Initiate the change control process to address the non-conforming deliverable a…" at bounding box center [260, 269] width 286 height 29
click at [117, 252] on input "d. Initiate the change control process to address the non-conforming deliverabl…" at bounding box center [117, 250] width 0 height 6
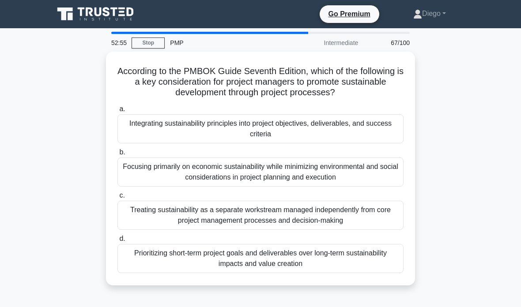
click at [371, 137] on div "Integrating sustainability principles into project objectives, deliverables, an…" at bounding box center [260, 128] width 286 height 29
click at [117, 112] on input "a. Integrating sustainability principles into project objectives, deliverables,…" at bounding box center [117, 109] width 0 height 6
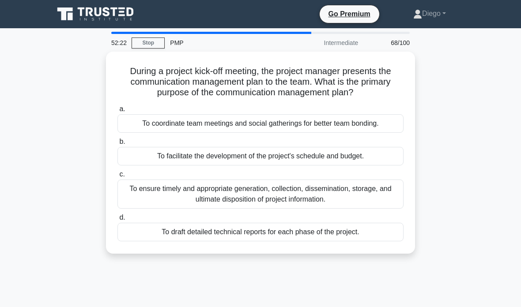
click at [361, 200] on div "To ensure timely and appropriate generation, collection, dissemination, storage…" at bounding box center [260, 194] width 286 height 29
click at [117, 177] on input "c. To ensure timely and appropriate generation, collection, dissemination, stor…" at bounding box center [117, 175] width 0 height 6
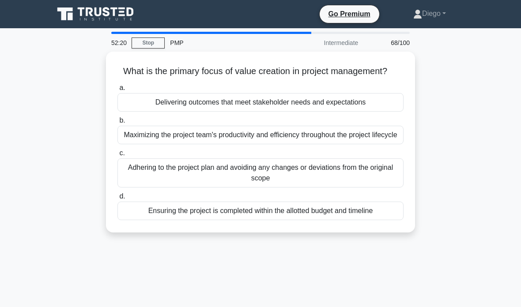
scroll to position [35, 0]
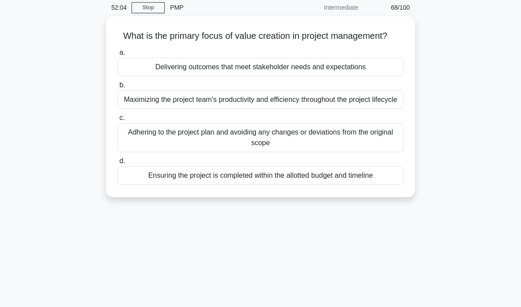
click at [363, 76] on div "Delivering outcomes that meet stakeholder needs and expectations" at bounding box center [260, 67] width 286 height 19
click at [117, 56] on input "a. Delivering outcomes that meet stakeholder needs and expectations" at bounding box center [117, 53] width 0 height 6
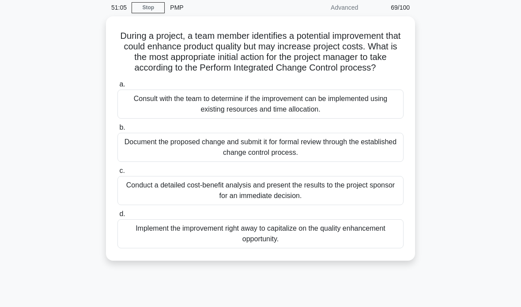
click at [375, 162] on div "Document the proposed change and submit it for formal review through the establ…" at bounding box center [260, 147] width 286 height 29
click at [117, 131] on input "b. Document the proposed change and submit it for formal review through the est…" at bounding box center [117, 128] width 0 height 6
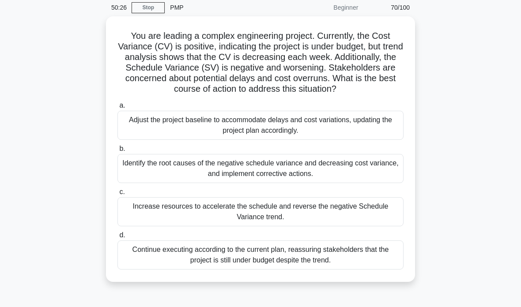
click at [137, 180] on div "Identify the root causes of the negative schedule variance and decreasing cost …" at bounding box center [260, 168] width 286 height 29
click at [117, 152] on input "b. Identify the root causes of the negative schedule variance and decreasing co…" at bounding box center [117, 149] width 0 height 6
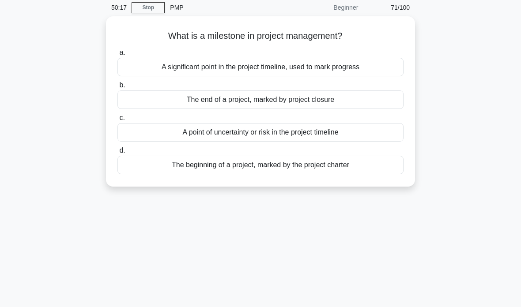
click at [371, 71] on div "A significant point in the project timeline, used to mark progress" at bounding box center [260, 67] width 286 height 19
click at [117, 56] on input "a. A significant point in the project timeline, used to mark progress" at bounding box center [117, 53] width 0 height 6
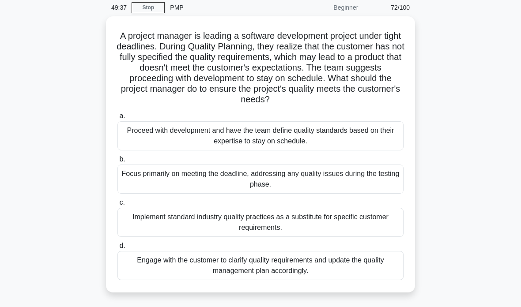
click at [330, 270] on div "Engage with the customer to clarify quality requirements and update the quality…" at bounding box center [260, 265] width 286 height 29
click at [117, 249] on input "d. Engage with the customer to clarify quality requirements and update the qual…" at bounding box center [117, 246] width 0 height 6
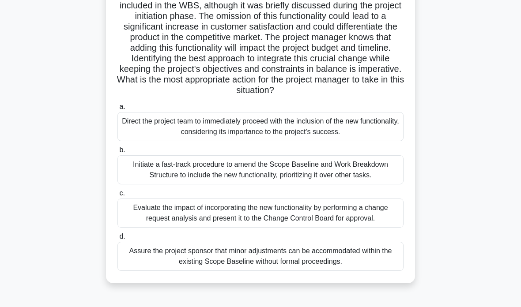
scroll to position [169, 0]
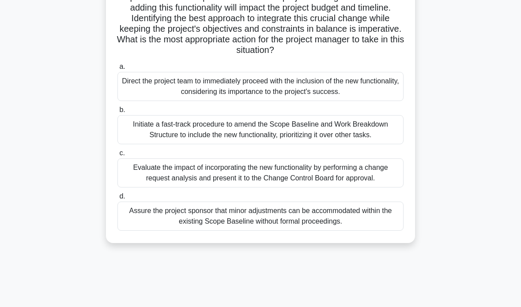
click at [180, 188] on div "Evaluate the impact of incorporating the new functionality by performing a chan…" at bounding box center [260, 172] width 286 height 29
click at [117, 156] on input "c. Evaluate the impact of incorporating the new functionality by performing a c…" at bounding box center [117, 153] width 0 height 6
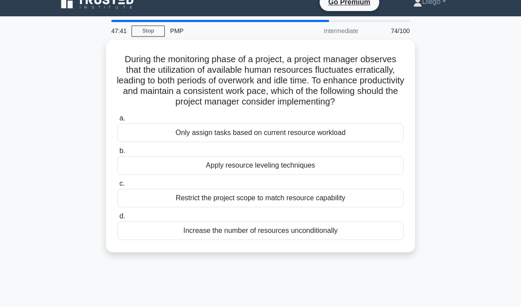
scroll to position [18, 0]
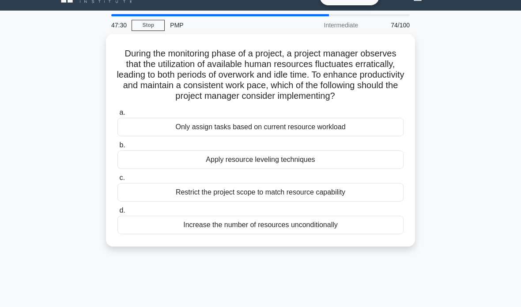
click at [378, 169] on div "Apply resource leveling techniques" at bounding box center [260, 159] width 286 height 19
click at [117, 148] on input "b. Apply resource leveling techniques" at bounding box center [117, 146] width 0 height 6
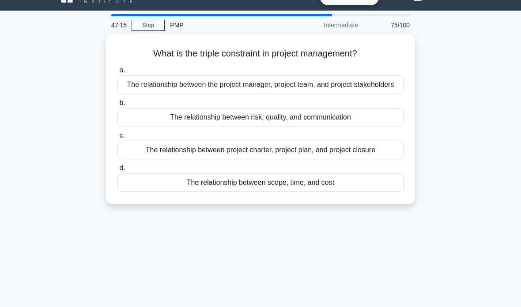
click at [356, 192] on div "The relationship between scope, time, and cost" at bounding box center [260, 182] width 286 height 19
click at [117, 171] on input "d. The relationship between scope, time, and cost" at bounding box center [117, 168] width 0 height 6
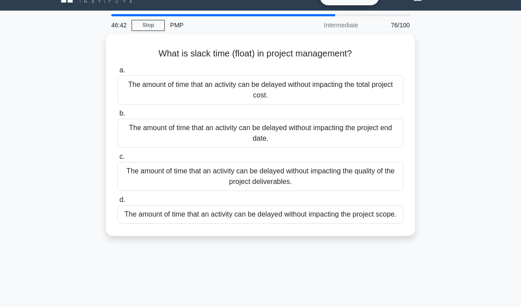
click at [382, 135] on div "The amount of time that an activity can be delayed without impacting the projec…" at bounding box center [260, 133] width 286 height 29
click at [117, 116] on input "b. The amount of time that an activity can be delayed without impacting the pro…" at bounding box center [117, 114] width 0 height 6
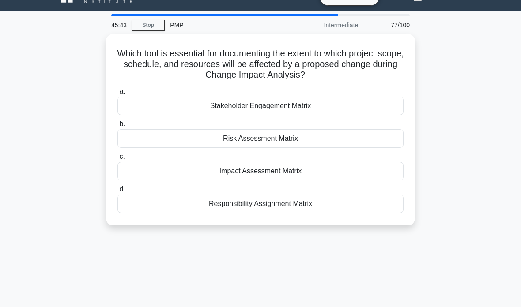
click at [288, 170] on div "Impact Assessment Matrix" at bounding box center [260, 171] width 286 height 19
click at [117, 160] on input "c. Impact Assessment Matrix" at bounding box center [117, 157] width 0 height 6
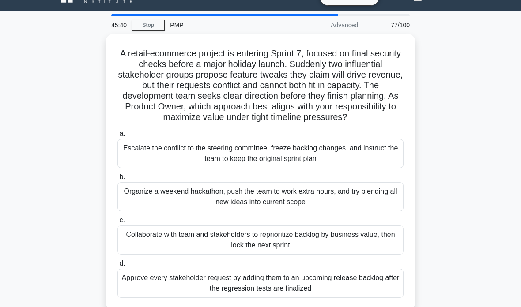
click at [146, 22] on link "Stop" at bounding box center [147, 25] width 33 height 11
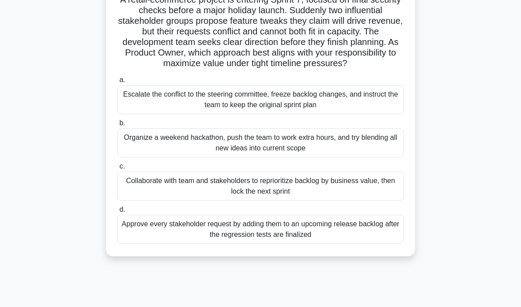
scroll to position [72, 0]
click at [257, 196] on div "Collaborate with team and stakeholders to reprioritize backlog by business valu…" at bounding box center [260, 185] width 286 height 29
click at [117, 169] on input "c. Collaborate with team and stakeholders to reprioritize backlog by business v…" at bounding box center [117, 166] width 0 height 6
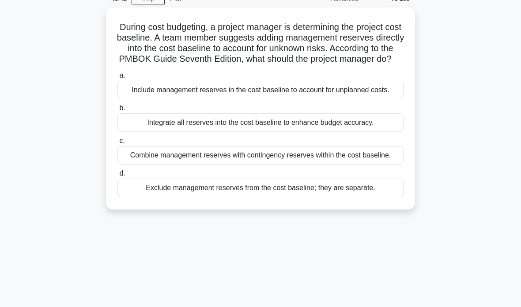
scroll to position [45, 0]
click at [368, 197] on div "Exclude management reserves from the cost baseline; they are separate." at bounding box center [260, 187] width 286 height 19
click at [117, 176] on input "d. Exclude management reserves from the cost baseline; they are separate." at bounding box center [117, 173] width 0 height 6
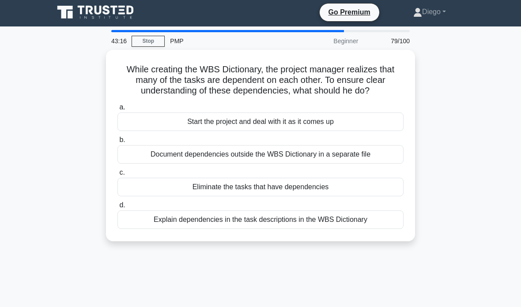
scroll to position [0, 0]
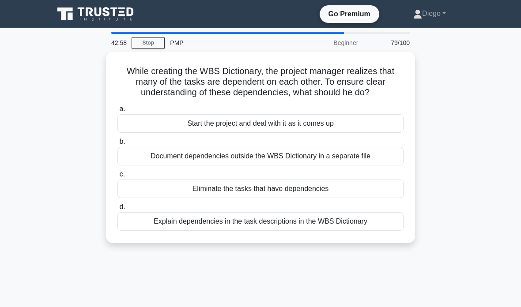
click at [377, 231] on div "Explain dependencies in the task descriptions in the WBS Dictionary" at bounding box center [260, 221] width 286 height 19
click at [117, 210] on input "d. Explain dependencies in the task descriptions in the WBS Dictionary" at bounding box center [117, 207] width 0 height 6
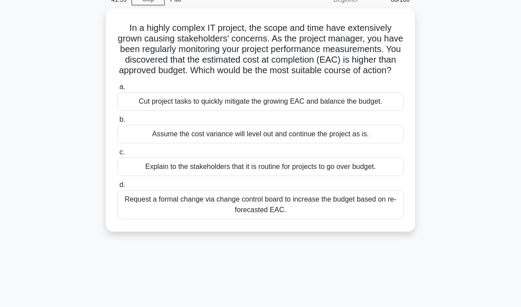
scroll to position [44, 0]
click at [370, 110] on div "Cut project tasks to quickly mitigate the growing EAC and balance the budget." at bounding box center [260, 101] width 286 height 19
click at [117, 90] on input "a. Cut project tasks to quickly mitigate the growing EAC and balance the budget." at bounding box center [117, 87] width 0 height 6
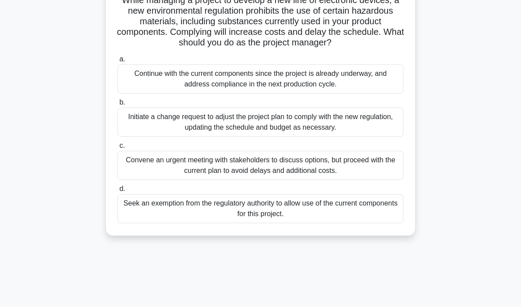
scroll to position [73, 0]
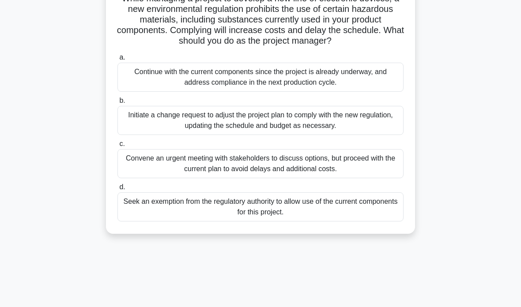
click at [293, 135] on div "Initiate a change request to adjust the project plan to comply with the new reg…" at bounding box center [260, 120] width 286 height 29
click at [117, 104] on input "b. Initiate a change request to adjust the project plan to comply with the new …" at bounding box center [117, 101] width 0 height 6
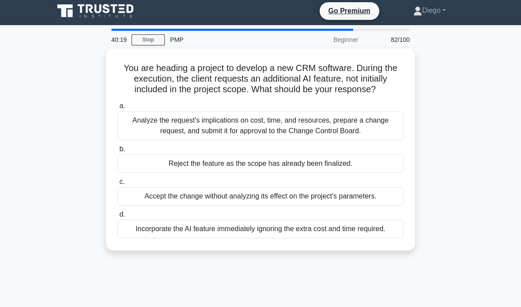
scroll to position [0, 0]
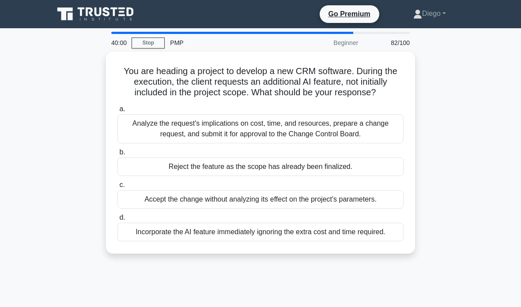
click at [281, 139] on div "Analyze the request's implications on cost, time, and resources, prepare a chan…" at bounding box center [260, 128] width 286 height 29
click at [117, 112] on input "a. Analyze the request's implications on cost, time, and resources, prepare a c…" at bounding box center [117, 109] width 0 height 6
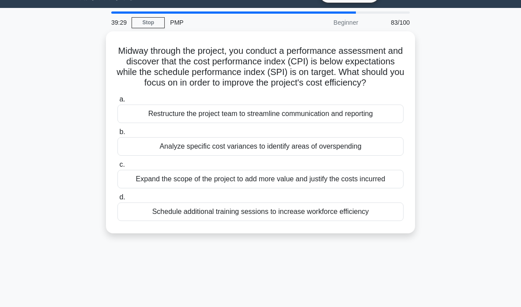
scroll to position [7, 0]
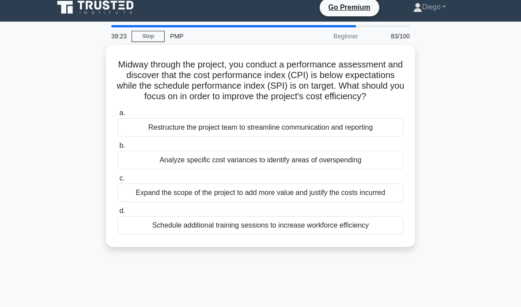
click at [280, 169] on div "Analyze specific cost variances to identify areas of overspending" at bounding box center [260, 160] width 286 height 19
click at [117, 149] on input "b. Analyze specific cost variances to identify areas of overspending" at bounding box center [117, 146] width 0 height 6
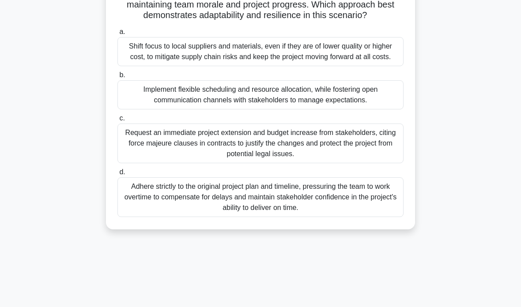
scroll to position [114, 0]
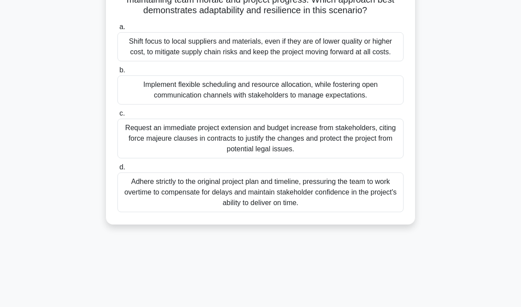
click at [373, 105] on div "Implement flexible scheduling and resource allocation, while fostering open com…" at bounding box center [260, 89] width 286 height 29
click at [117, 73] on input "b. Implement flexible scheduling and resource allocation, while fostering open …" at bounding box center [117, 71] width 0 height 6
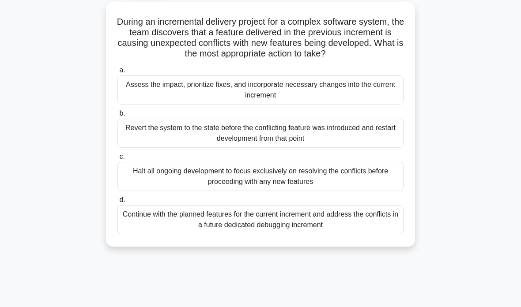
scroll to position [50, 0]
click at [361, 104] on div "Assess the impact, prioritize fixes, and incorporate necessary changes into the…" at bounding box center [260, 89] width 286 height 29
click at [117, 73] on input "a. Assess the impact, prioritize fixes, and incorporate necessary changes into …" at bounding box center [117, 70] width 0 height 6
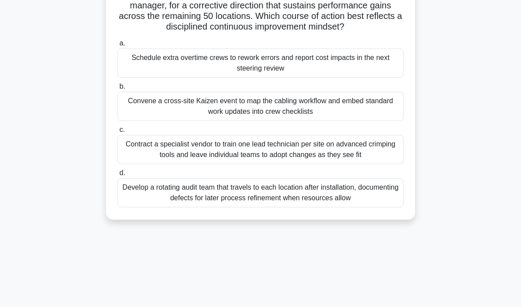
scroll to position [98, 0]
click at [366, 120] on div "Convene a cross-site Kaizen event to map the cabling workflow and embed standar…" at bounding box center [260, 105] width 286 height 29
click at [117, 89] on input "b. Convene a cross-site Kaizen event to map the cabling workflow and embed stan…" at bounding box center [117, 86] width 0 height 6
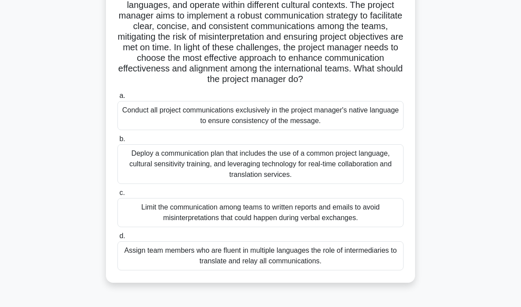
scroll to position [134, 0]
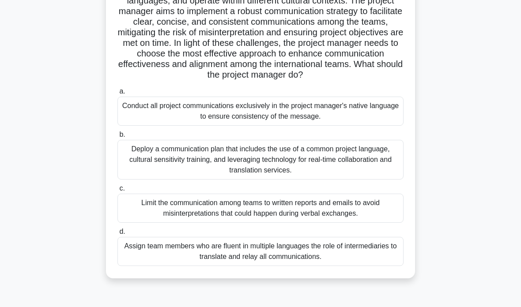
click at [132, 180] on div "Deploy a communication plan that includes the use of a common project language,…" at bounding box center [260, 160] width 286 height 40
click at [117, 138] on input "b. Deploy a communication plan that includes the use of a common project langua…" at bounding box center [117, 135] width 0 height 6
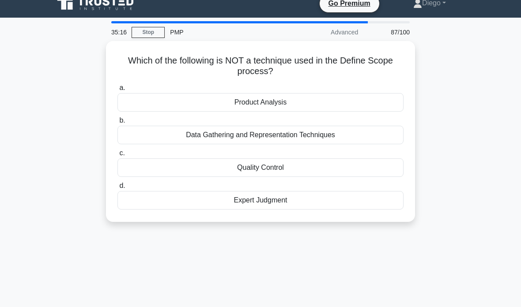
scroll to position [0, 0]
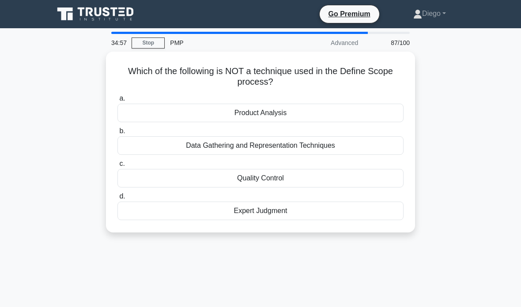
click at [354, 146] on div "Data Gathering and Representation Techniques" at bounding box center [260, 145] width 286 height 19
click at [117, 134] on input "b. Data Gathering and Representation Techniques" at bounding box center [117, 131] width 0 height 6
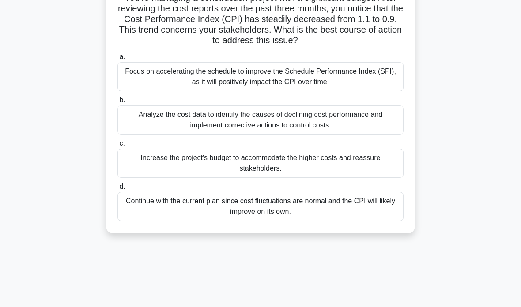
scroll to position [74, 0]
click at [343, 131] on div "Analyze the cost data to identify the causes of declining cost performance and …" at bounding box center [260, 119] width 286 height 29
click at [117, 103] on input "b. Analyze the cost data to identify the causes of declining cost performance a…" at bounding box center [117, 100] width 0 height 6
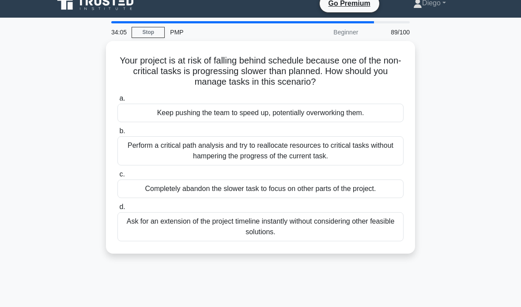
scroll to position [0, 0]
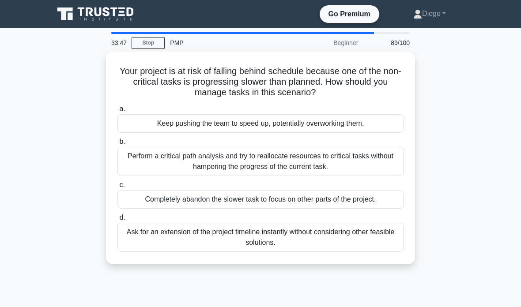
click at [322, 168] on div "Perform a critical path analysis and try to reallocate resources to critical ta…" at bounding box center [260, 161] width 286 height 29
click at [117, 145] on input "b. Perform a critical path analysis and try to reallocate resources to critical…" at bounding box center [117, 142] width 0 height 6
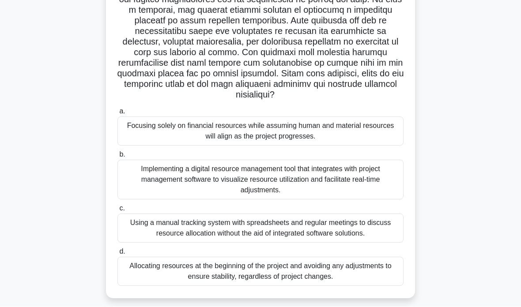
scroll to position [134, 0]
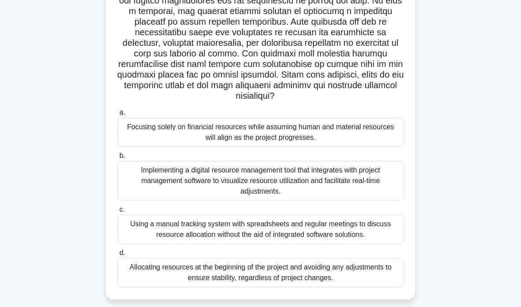
click at [326, 201] on div "Implementing a digital resource management tool that integrates with project ma…" at bounding box center [260, 181] width 286 height 40
click at [117, 159] on input "b. Implementing a digital resource management tool that integrates with project…" at bounding box center [117, 156] width 0 height 6
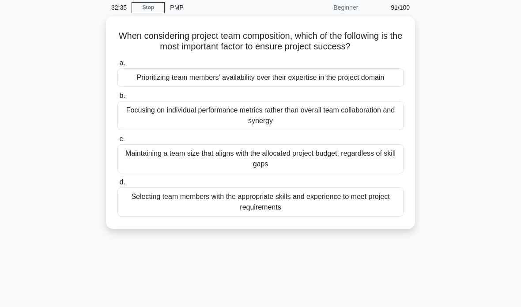
scroll to position [0, 0]
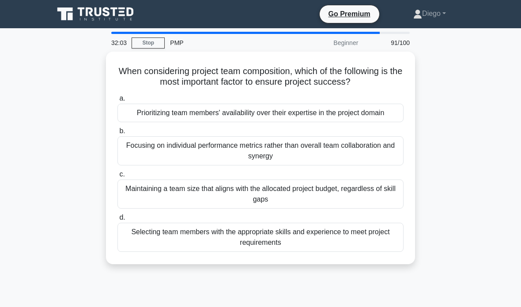
click at [338, 252] on div "Selecting team members with the appropriate skills and experience to meet proje…" at bounding box center [260, 237] width 286 height 29
click at [117, 221] on input "d. Selecting team members with the appropriate skills and experience to meet pr…" at bounding box center [117, 218] width 0 height 6
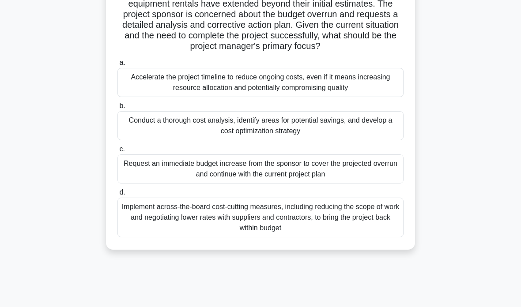
scroll to position [100, 0]
click at [345, 134] on div "Conduct a thorough cost analysis, identify areas for potential savings, and dev…" at bounding box center [260, 125] width 286 height 29
click at [117, 109] on input "b. Conduct a thorough cost analysis, identify areas for potential savings, and …" at bounding box center [117, 106] width 0 height 6
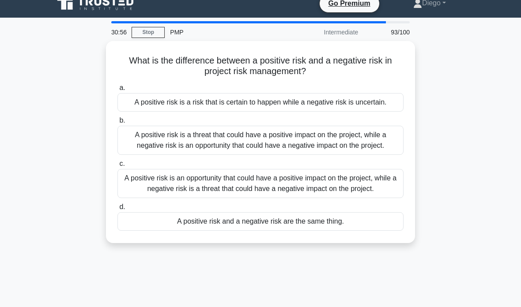
scroll to position [11, 0]
click at [336, 198] on div "A positive risk is an opportunity that could have a positive impact on the proj…" at bounding box center [260, 183] width 286 height 29
click at [117, 167] on input "c. A positive risk is an opportunity that could have a positive impact on the p…" at bounding box center [117, 164] width 0 height 6
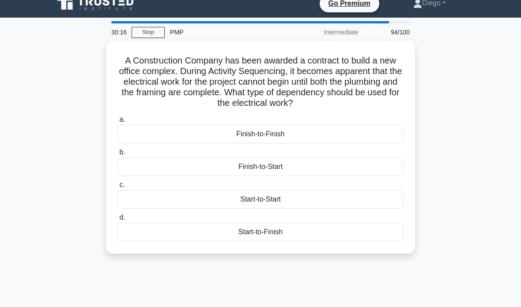
click at [319, 168] on div "Finish-to-Start" at bounding box center [260, 167] width 286 height 19
click at [117, 155] on input "b. Finish-to-Start" at bounding box center [117, 153] width 0 height 6
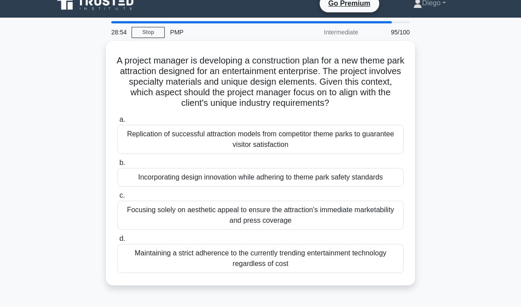
click at [330, 187] on div "Incorporating design innovation while adhering to theme park safety standards" at bounding box center [260, 177] width 286 height 19
click at [117, 166] on input "b. Incorporating design innovation while adhering to theme park safety standards" at bounding box center [117, 163] width 0 height 6
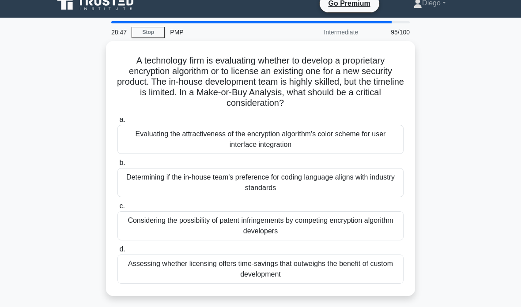
scroll to position [46, 0]
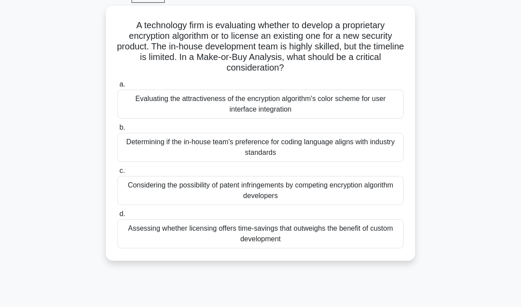
click at [311, 236] on div "Assessing whether licensing offers time-savings that outweighs the benefit of c…" at bounding box center [260, 233] width 286 height 29
click at [117, 217] on input "d. Assessing whether licensing offers time-savings that outweighs the benefit o…" at bounding box center [117, 214] width 0 height 6
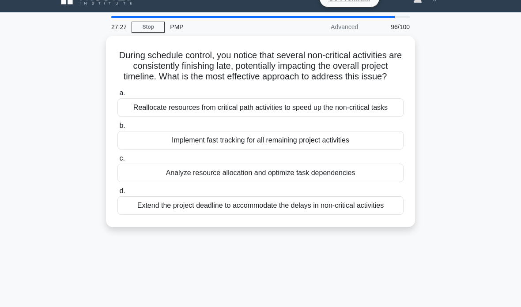
scroll to position [12, 0]
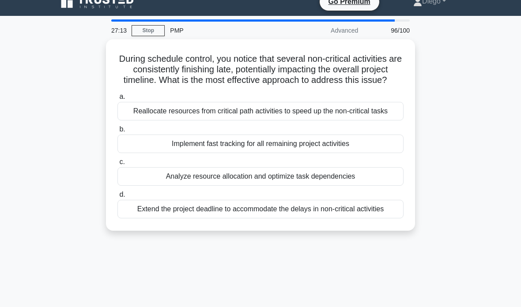
click at [141, 186] on div "Analyze resource allocation and optimize task dependencies" at bounding box center [260, 176] width 286 height 19
click at [117, 165] on input "c. Analyze resource allocation and optimize task dependencies" at bounding box center [117, 162] width 0 height 6
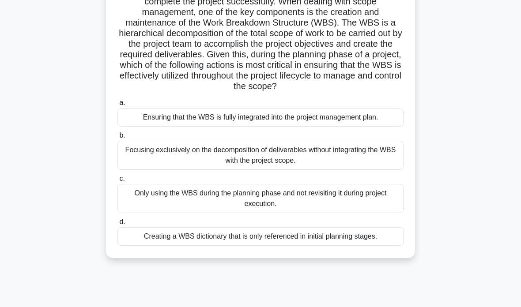
scroll to position [104, 0]
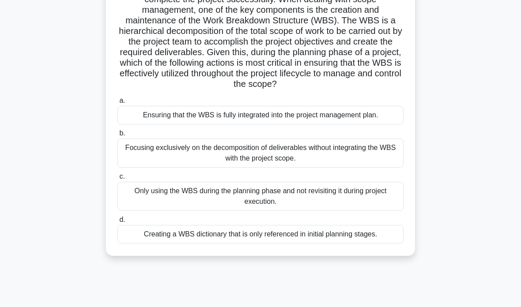
click at [138, 124] on div "Ensuring that the WBS is fully integrated into the project management plan." at bounding box center [260, 115] width 286 height 19
click at [117, 104] on input "a. Ensuring that the WBS is fully integrated into the project management plan." at bounding box center [117, 101] width 0 height 6
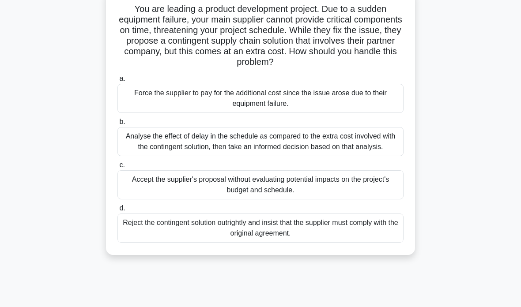
scroll to position [63, 0]
click at [138, 143] on div "Analyse the effect of delay in the schedule as compared to the extra cost invol…" at bounding box center [260, 141] width 286 height 29
click at [117, 124] on input "b. Analyse the effect of delay in the schedule as compared to the extra cost in…" at bounding box center [117, 122] width 0 height 6
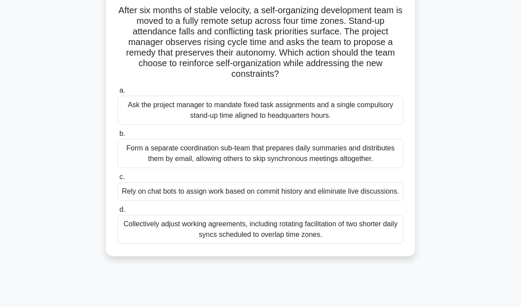
scroll to position [62, 0]
click at [149, 243] on div "Collectively adjust working agreements, including rotating facilitation of two …" at bounding box center [260, 228] width 286 height 29
click at [117, 212] on input "d. Collectively adjust working agreements, including rotating facilitation of t…" at bounding box center [117, 209] width 0 height 6
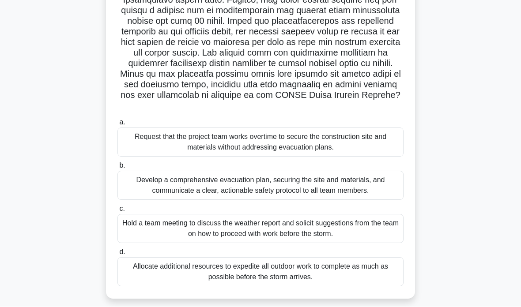
scroll to position [134, 0]
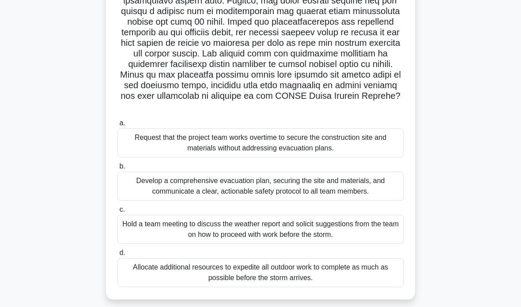
click at [140, 201] on div "Develop a comprehensive evacuation plan, securing the site and materials, and c…" at bounding box center [260, 186] width 286 height 29
click at [117, 169] on input "b. Develop a comprehensive evacuation plan, securing the site and materials, an…" at bounding box center [117, 167] width 0 height 6
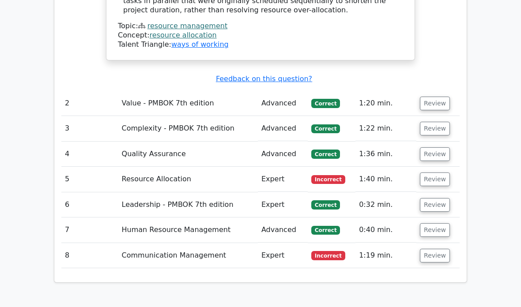
scroll to position [1079, 0]
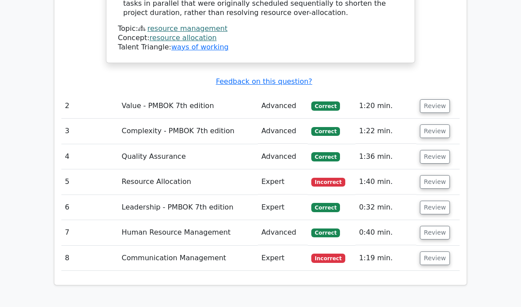
click at [437, 175] on button "Review" at bounding box center [435, 182] width 30 height 14
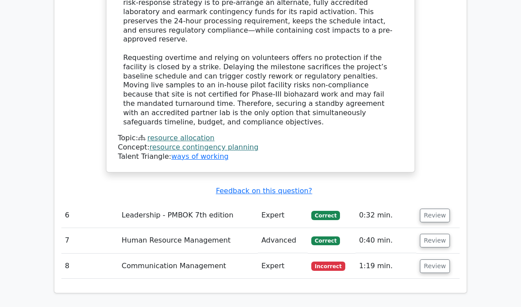
scroll to position [1564, 0]
click at [437, 259] on button "Review" at bounding box center [435, 266] width 30 height 14
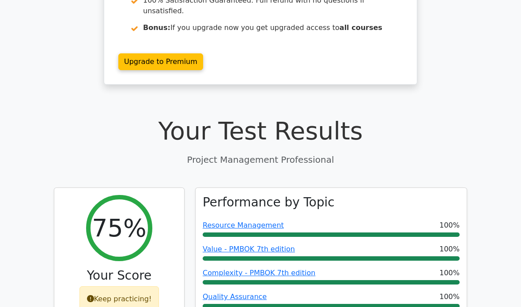
scroll to position [183, 0]
click at [131, 286] on div "Keep practicing!" at bounding box center [119, 299] width 80 height 26
click at [100, 286] on div "Keep practicing!" at bounding box center [119, 299] width 80 height 26
click at [96, 286] on div "Keep practicing!" at bounding box center [119, 299] width 80 height 26
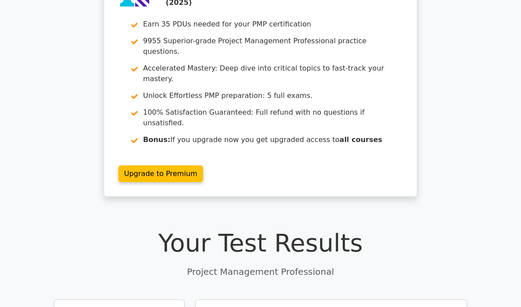
scroll to position [0, 0]
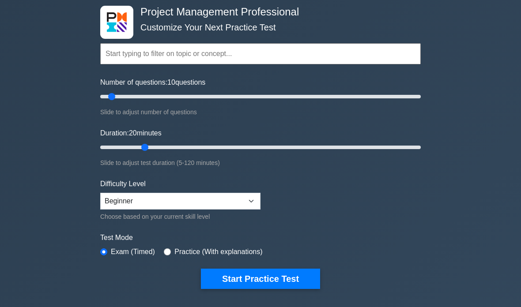
type input "20"
click at [288, 282] on button "Start Practice Test" at bounding box center [260, 279] width 119 height 20
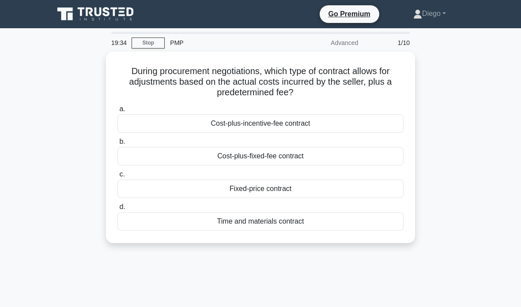
click at [283, 160] on div "Cost-plus-fixed-fee contract" at bounding box center [260, 156] width 286 height 19
click at [117, 145] on input "b. Cost-plus-fixed-fee contract" at bounding box center [117, 142] width 0 height 6
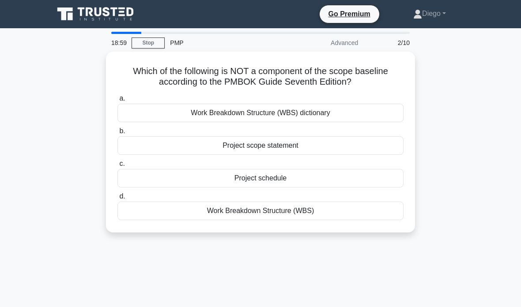
click at [317, 178] on div "Project schedule" at bounding box center [260, 178] width 286 height 19
click at [117, 167] on input "c. Project schedule" at bounding box center [117, 164] width 0 height 6
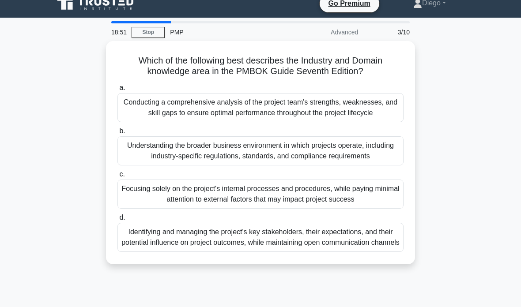
scroll to position [10, 0]
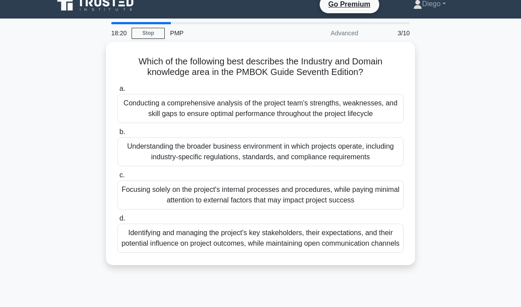
click at [349, 166] on div "Understanding the broader business environment in which projects operate, inclu…" at bounding box center [260, 151] width 286 height 29
click at [117, 135] on input "b. Understanding the broader business environment in which projects operate, in…" at bounding box center [117, 132] width 0 height 6
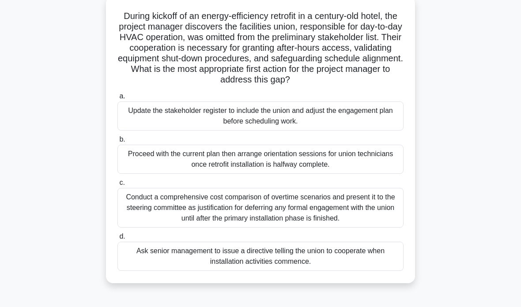
scroll to position [56, 0]
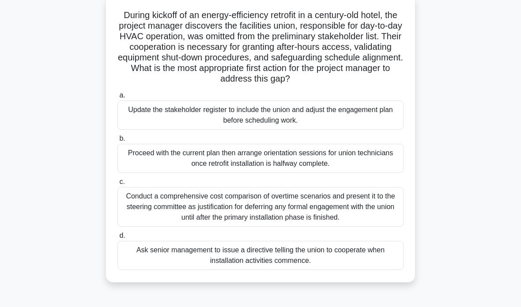
click at [367, 128] on div "Update the stakeholder register to include the union and adjust the engagement …" at bounding box center [260, 115] width 286 height 29
click at [117, 98] on input "a. Update the stakeholder register to include the union and adjust the engageme…" at bounding box center [117, 96] width 0 height 6
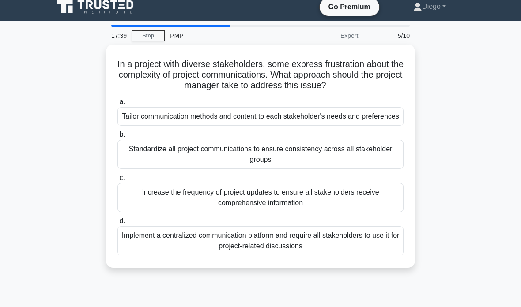
scroll to position [0, 0]
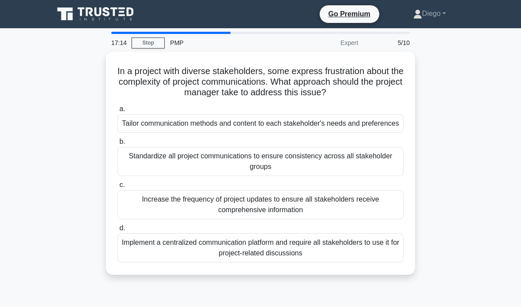
click at [138, 133] on div "Tailor communication methods and content to each stakeholder's needs and prefer…" at bounding box center [260, 123] width 286 height 19
click at [117, 112] on input "a. Tailor communication methods and content to each stakeholder's needs and pre…" at bounding box center [117, 109] width 0 height 6
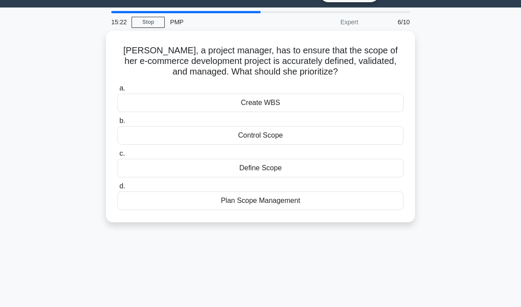
scroll to position [22, 0]
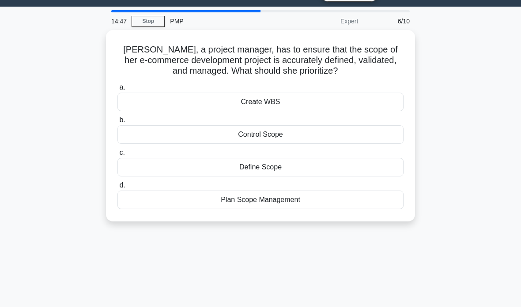
click at [323, 200] on div "Plan Scope Management" at bounding box center [260, 200] width 286 height 19
click at [117, 188] on input "d. Plan Scope Management" at bounding box center [117, 186] width 0 height 6
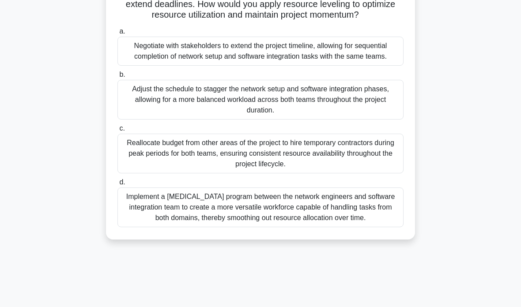
scroll to position [128, 0]
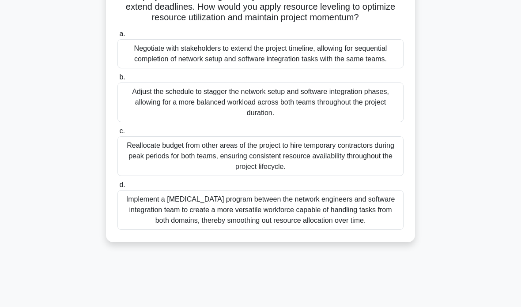
click at [354, 122] on div "Adjust the schedule to stagger the network setup and software integration phase…" at bounding box center [260, 103] width 286 height 40
click at [117, 80] on input "b. Adjust the schedule to stagger the network setup and software integration ph…" at bounding box center [117, 78] width 0 height 6
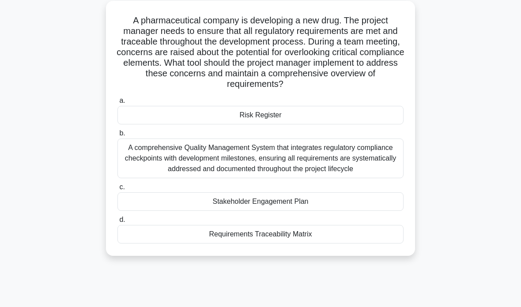
scroll to position [50, 0]
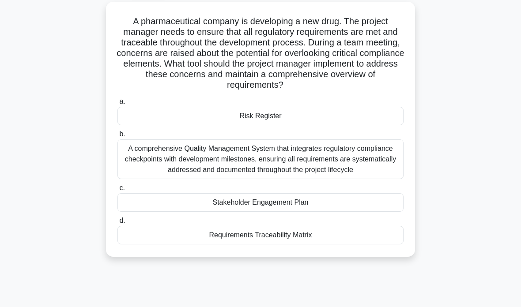
click at [340, 125] on div "Risk Register" at bounding box center [260, 116] width 286 height 19
click at [117, 105] on input "a. Risk Register" at bounding box center [117, 102] width 0 height 6
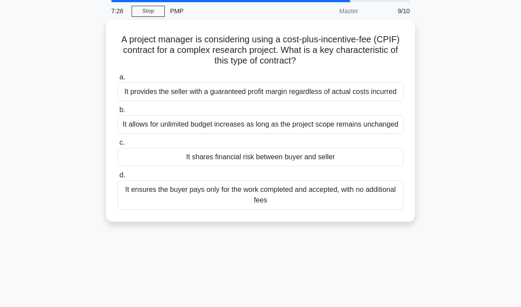
scroll to position [32, 0]
click at [296, 166] on div "It shares financial risk between buyer and seller" at bounding box center [260, 156] width 286 height 19
click at [117, 145] on input "c. It shares financial risk between buyer and seller" at bounding box center [117, 142] width 0 height 6
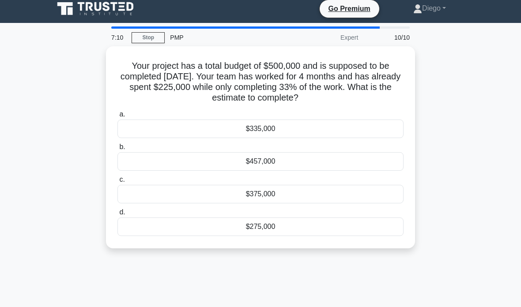
scroll to position [0, 0]
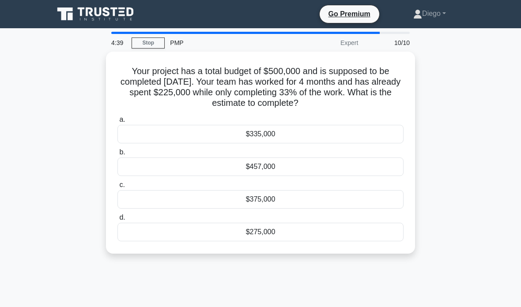
click at [357, 165] on div "$457,000" at bounding box center [260, 167] width 286 height 19
click at [117, 155] on input "b. $457,000" at bounding box center [117, 153] width 0 height 6
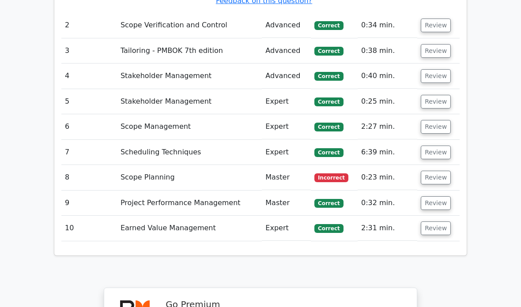
scroll to position [1131, 0]
click at [436, 171] on button "Review" at bounding box center [435, 178] width 30 height 14
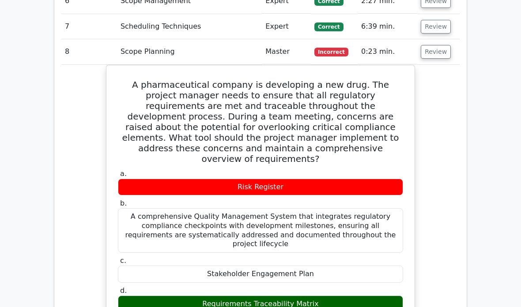
scroll to position [1258, 0]
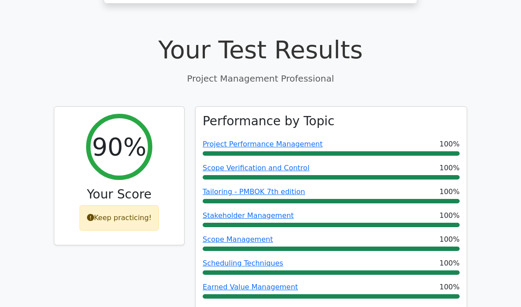
click at [90, 214] on icon at bounding box center [90, 217] width 7 height 7
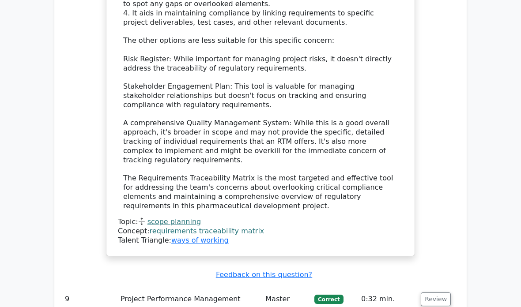
scroll to position [1688, 0]
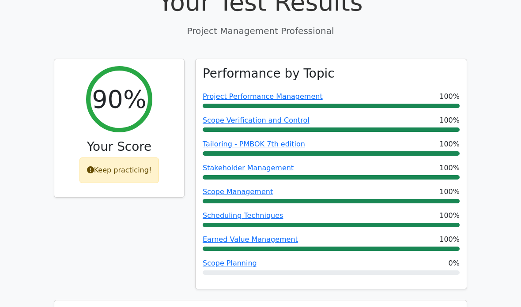
scroll to position [301, 0]
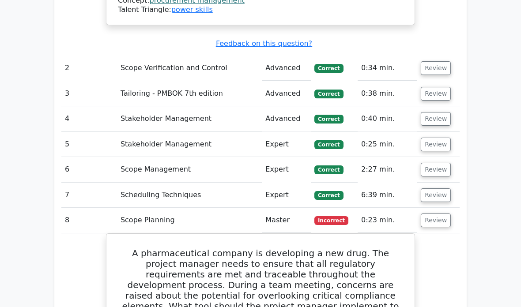
click at [104, 208] on td "8" at bounding box center [89, 220] width 56 height 25
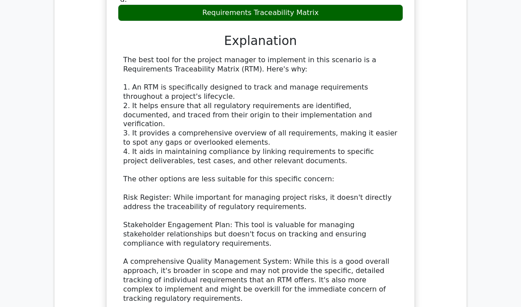
scroll to position [1631, 0]
